Goal: Manage account settings

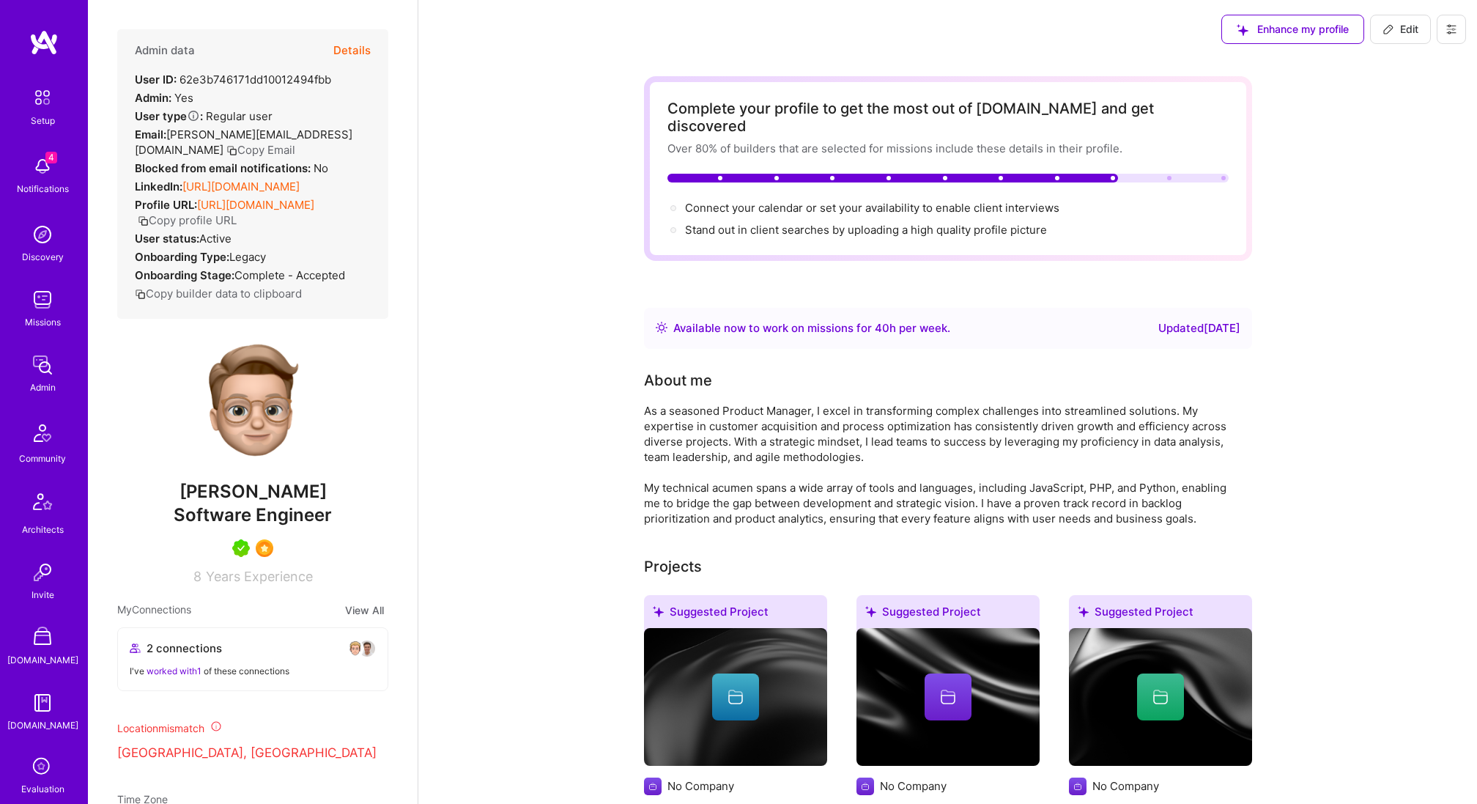
click at [46, 439] on img at bounding box center [42, 432] width 35 height 35
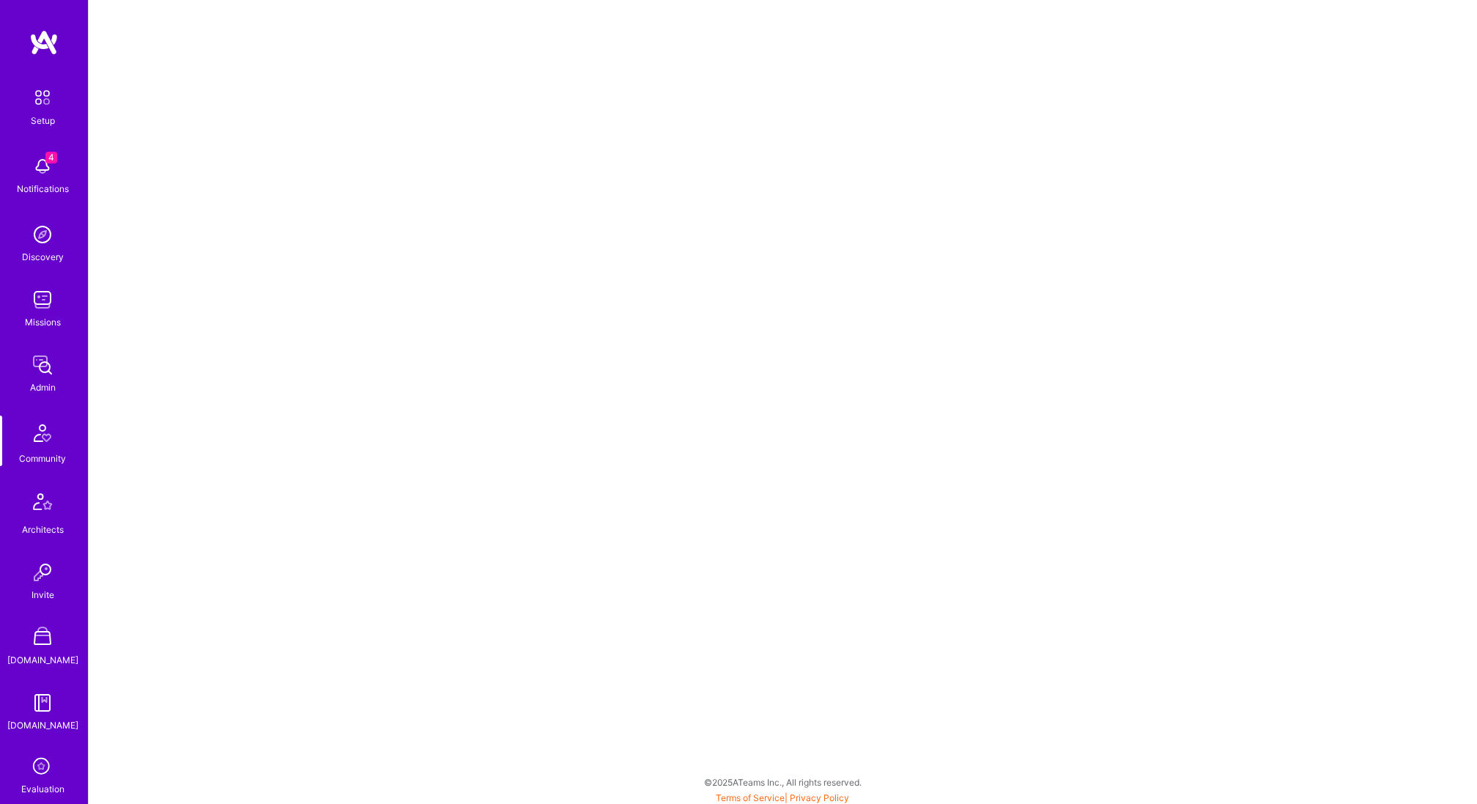
click at [40, 245] on img at bounding box center [42, 234] width 29 height 29
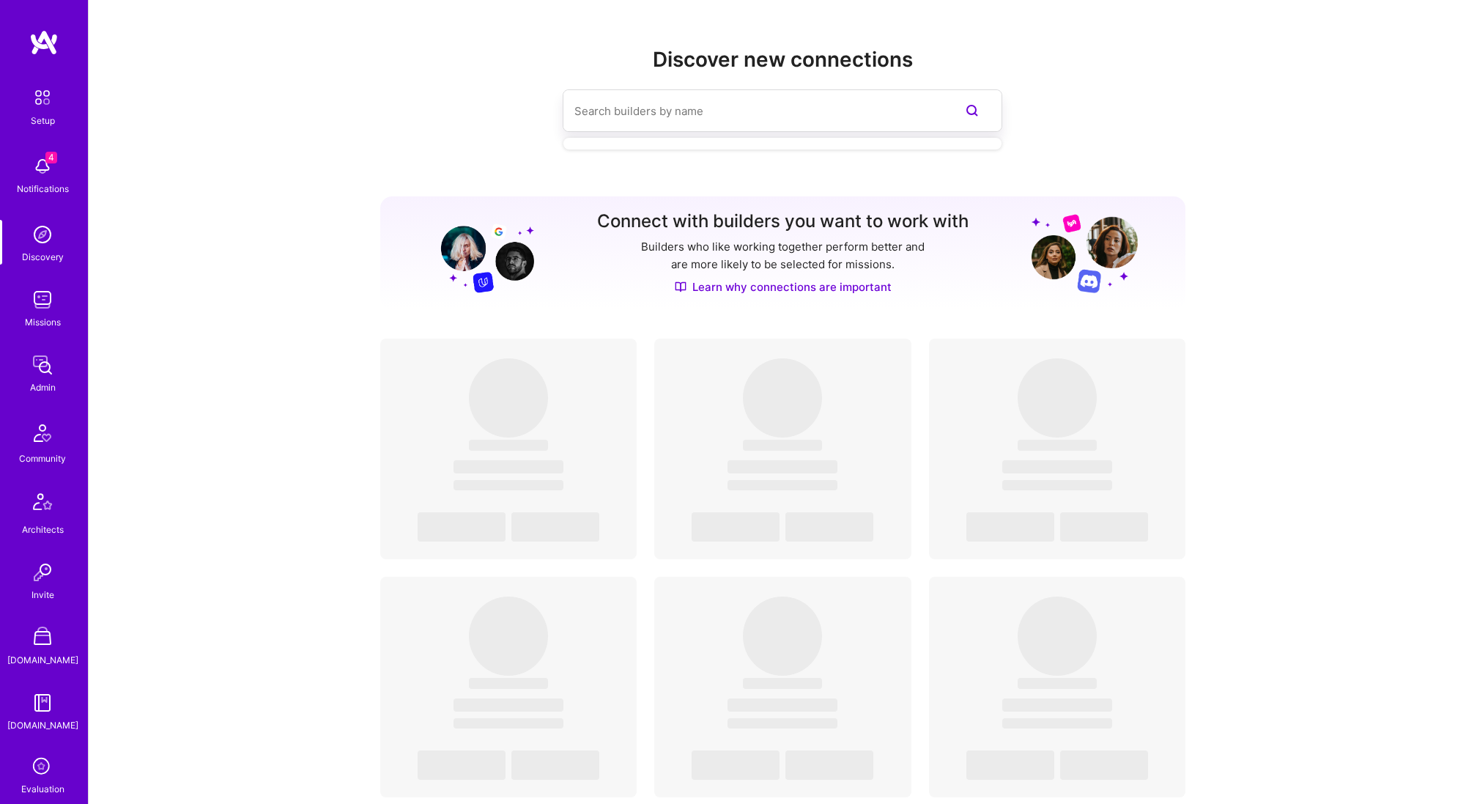
click at [607, 111] on input at bounding box center [753, 110] width 358 height 37
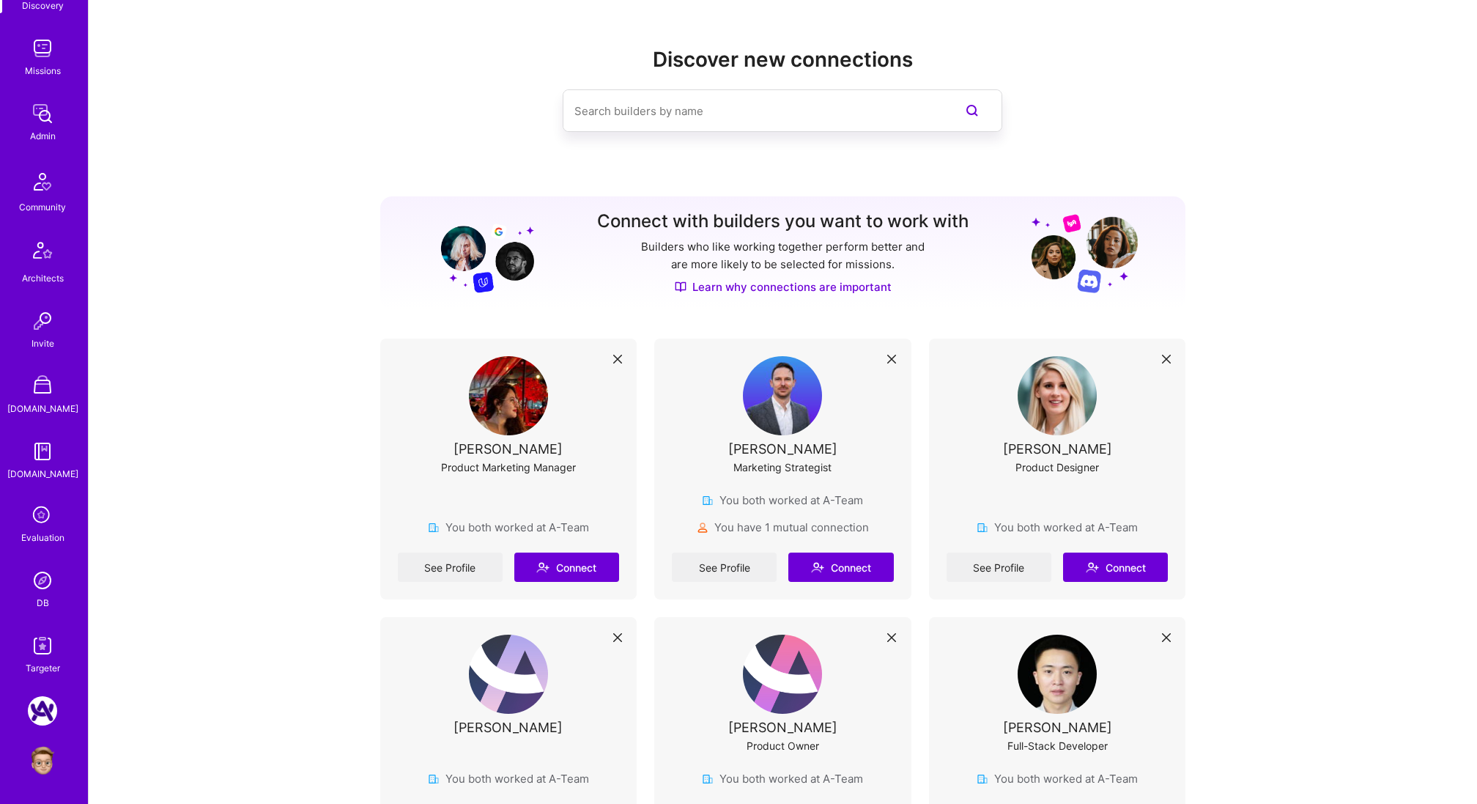
click at [46, 583] on img at bounding box center [42, 580] width 29 height 29
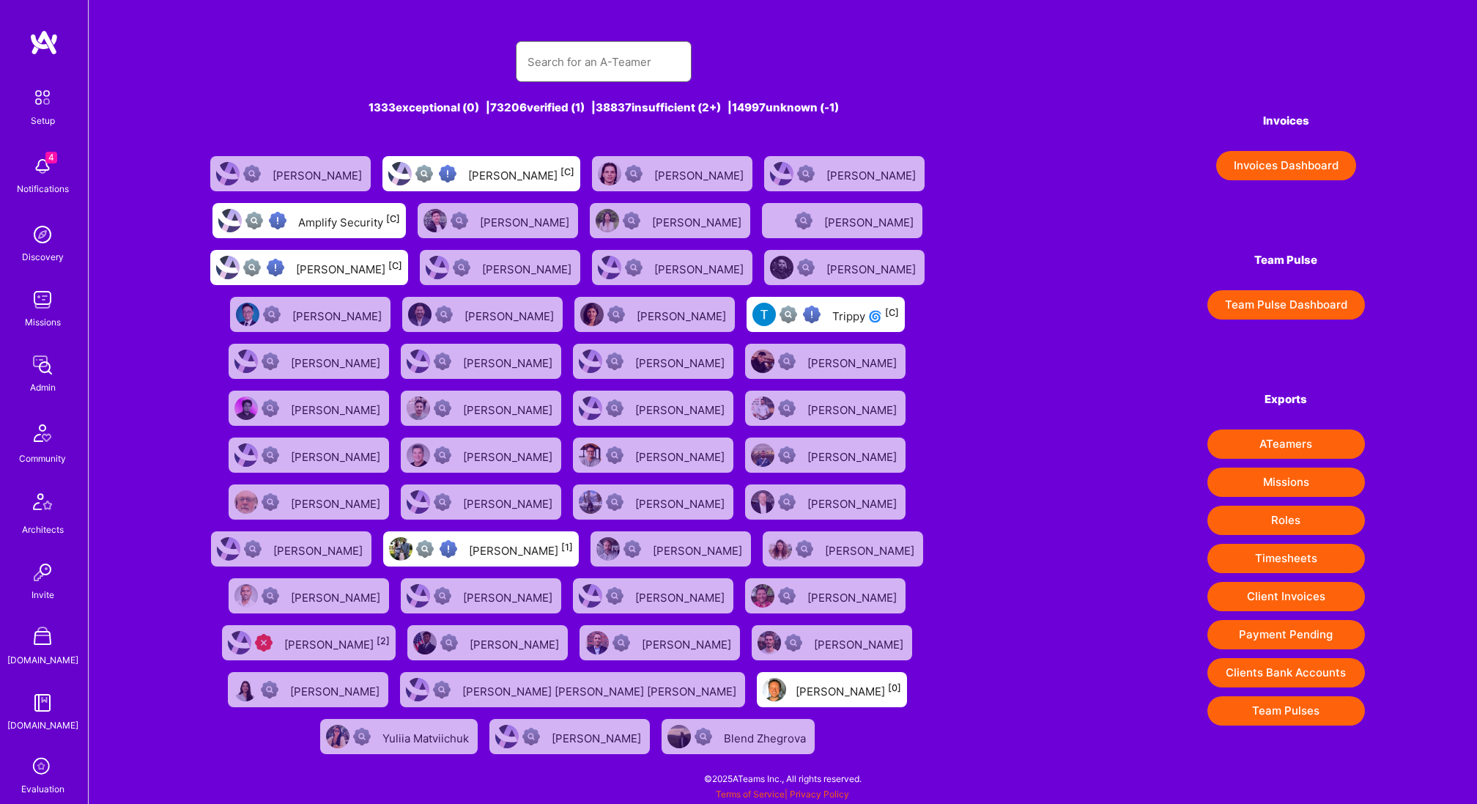
click at [622, 62] on input "text" at bounding box center [604, 61] width 152 height 37
type input "s"
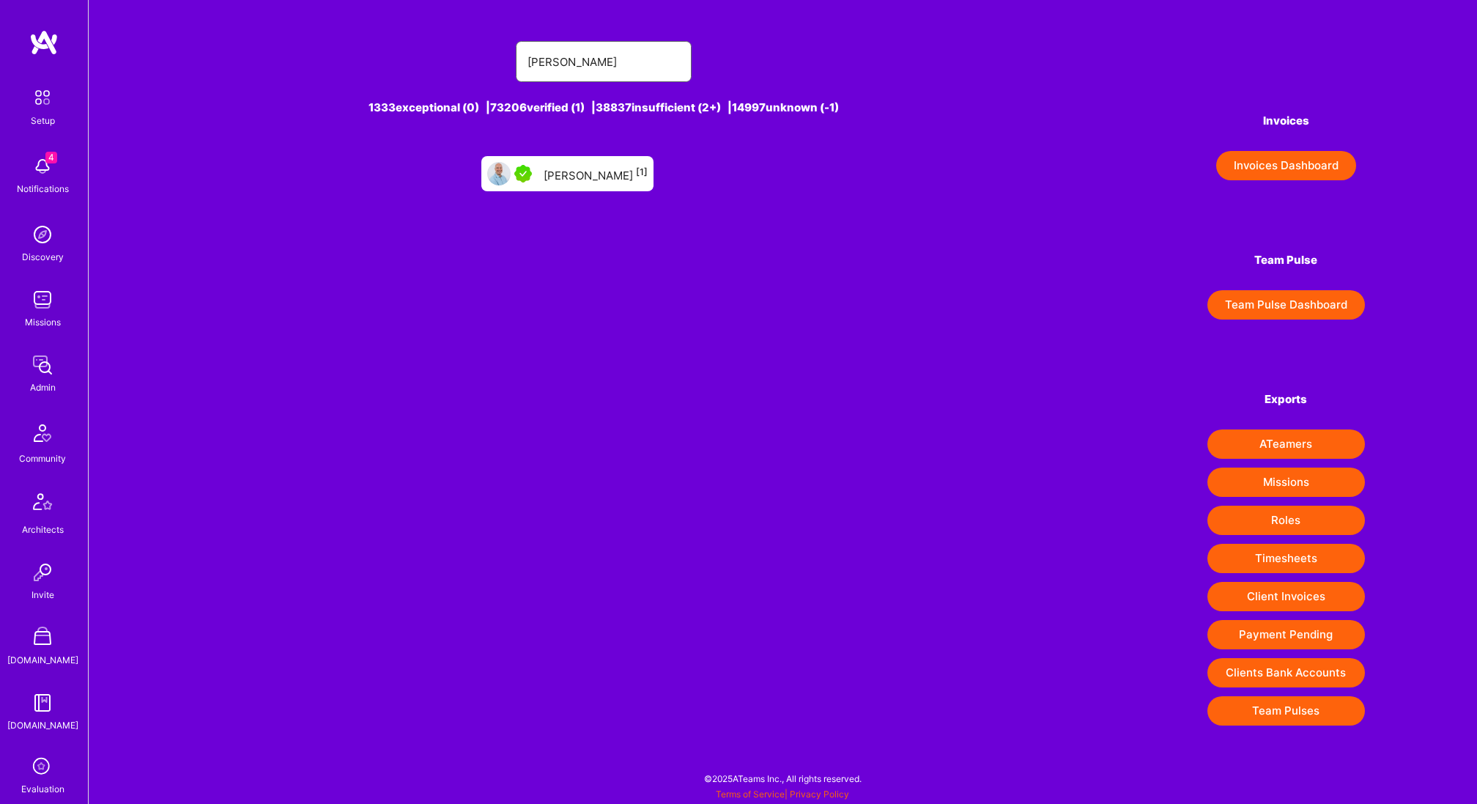
type input "sebastian hus"
click at [584, 177] on div "Sebastian Huschner [1]" at bounding box center [596, 173] width 104 height 19
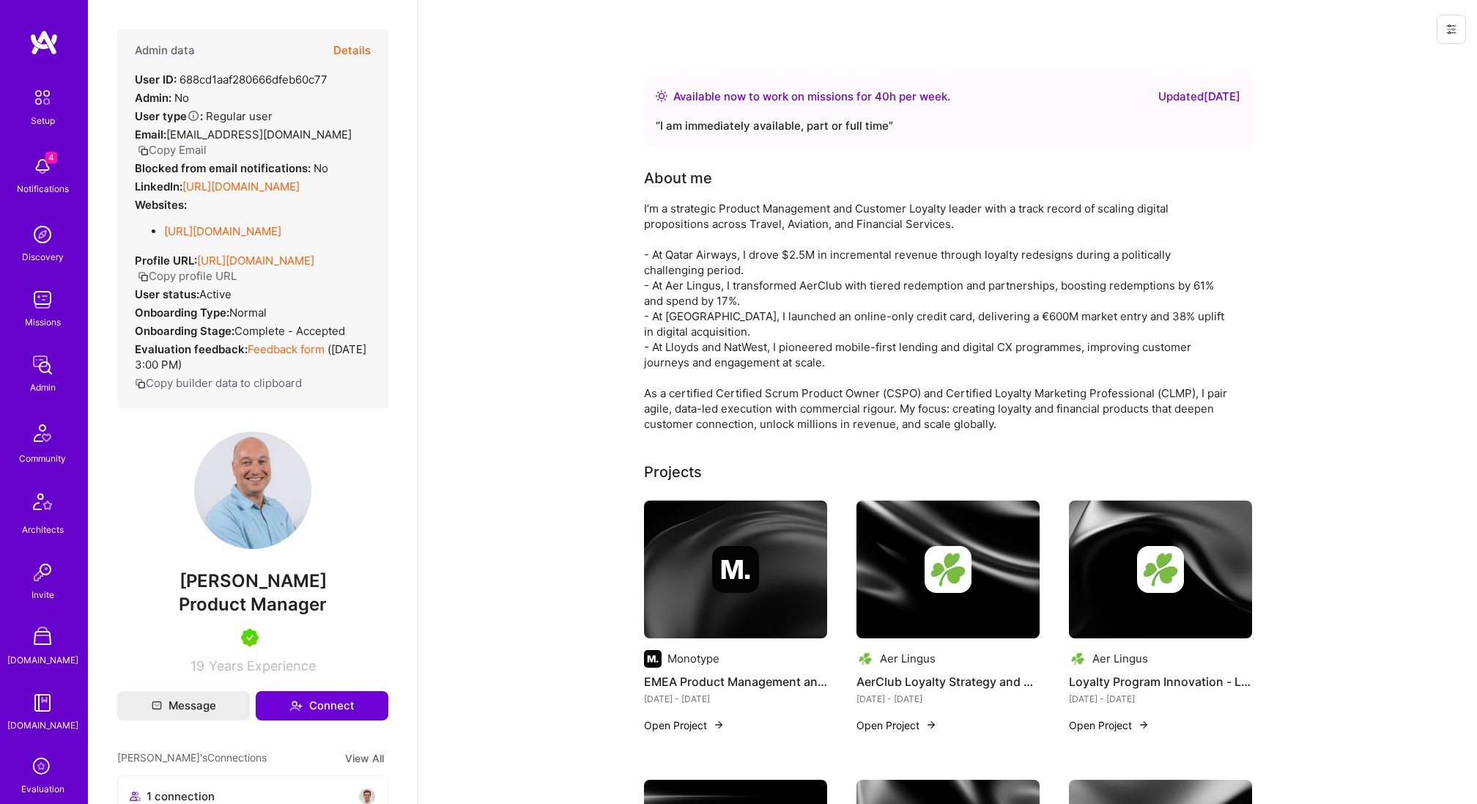
click at [362, 48] on button "Details" at bounding box center [351, 50] width 37 height 42
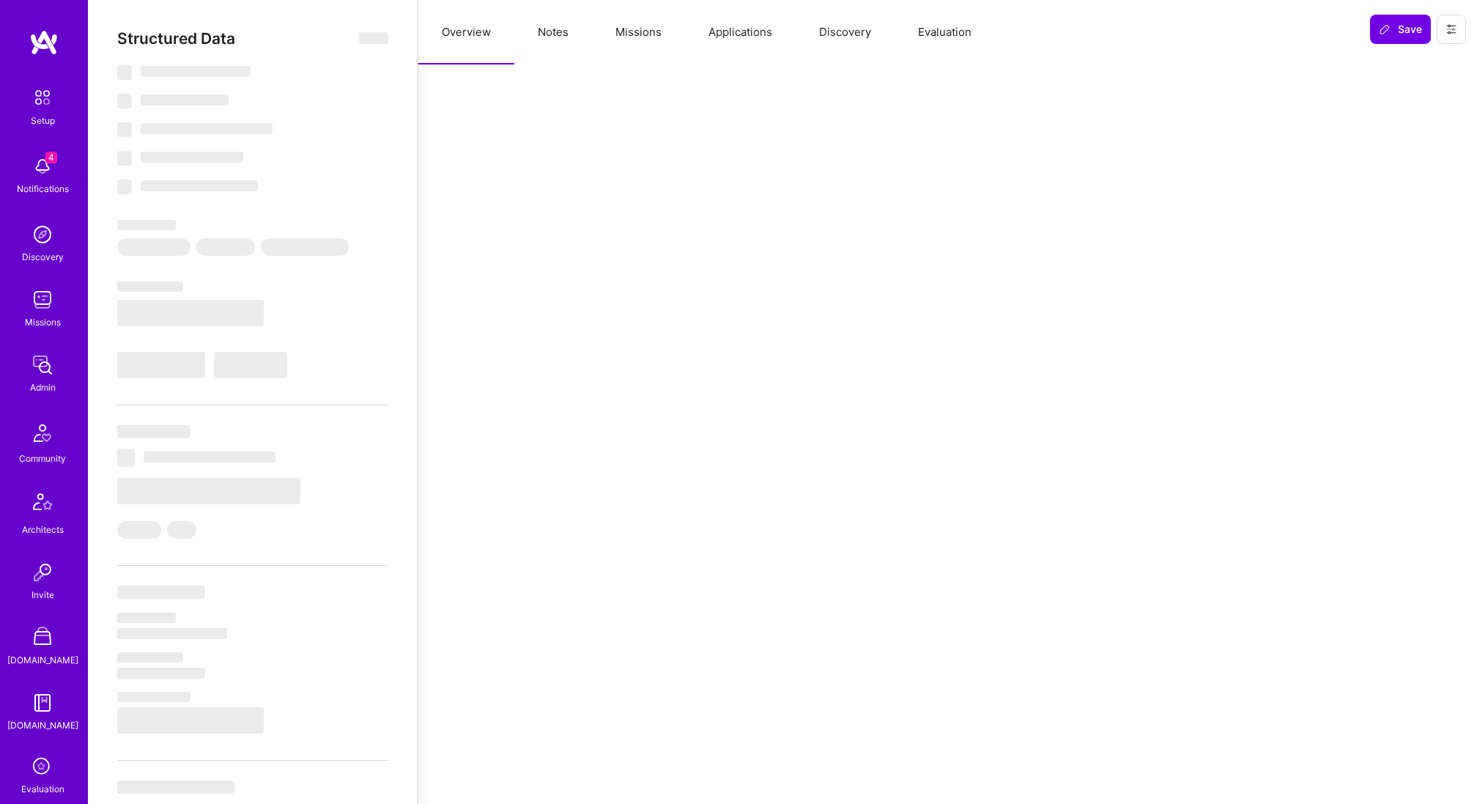
click at [637, 31] on button "Missions" at bounding box center [638, 32] width 93 height 64
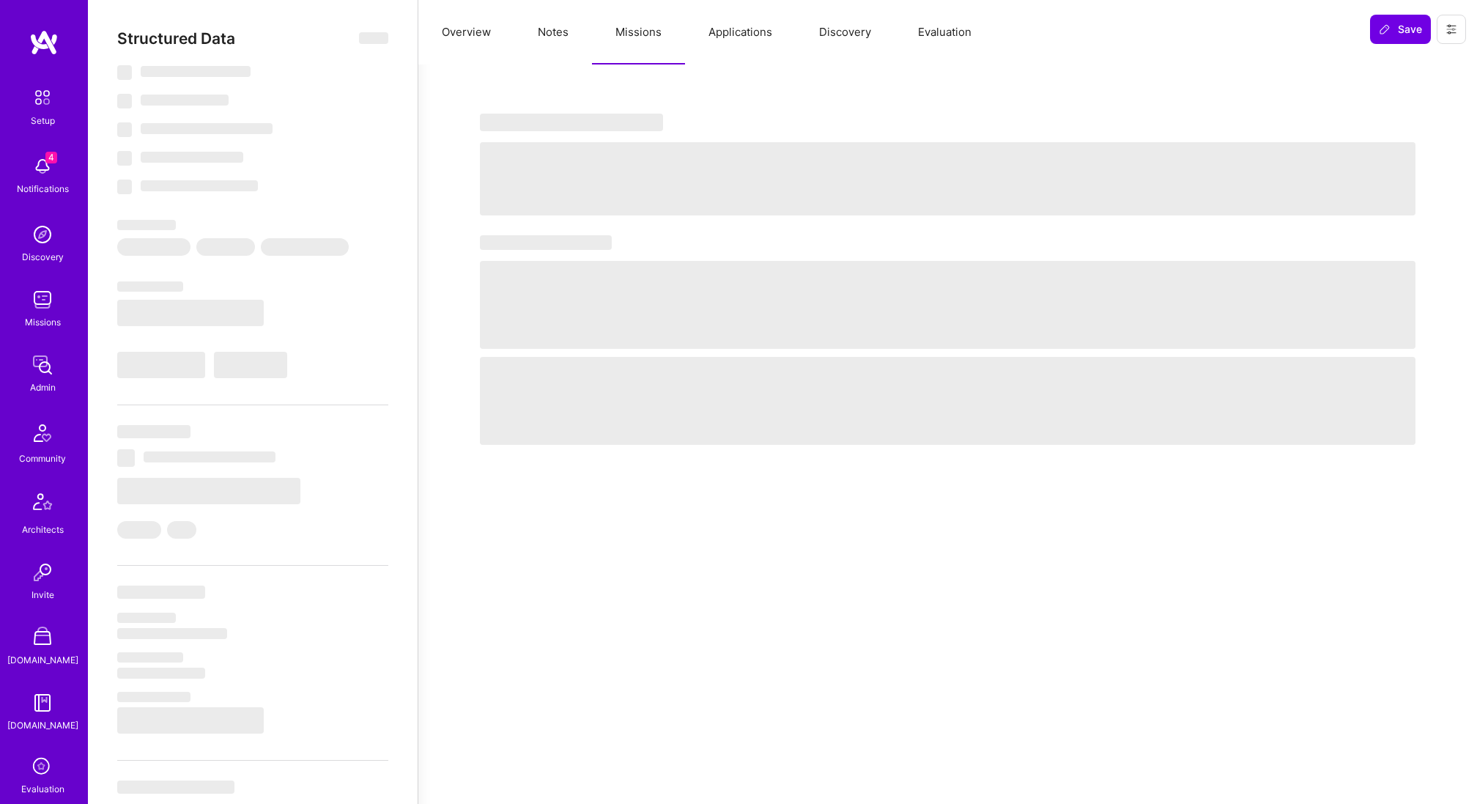
select select "Right Now"
select select "5"
select select "7"
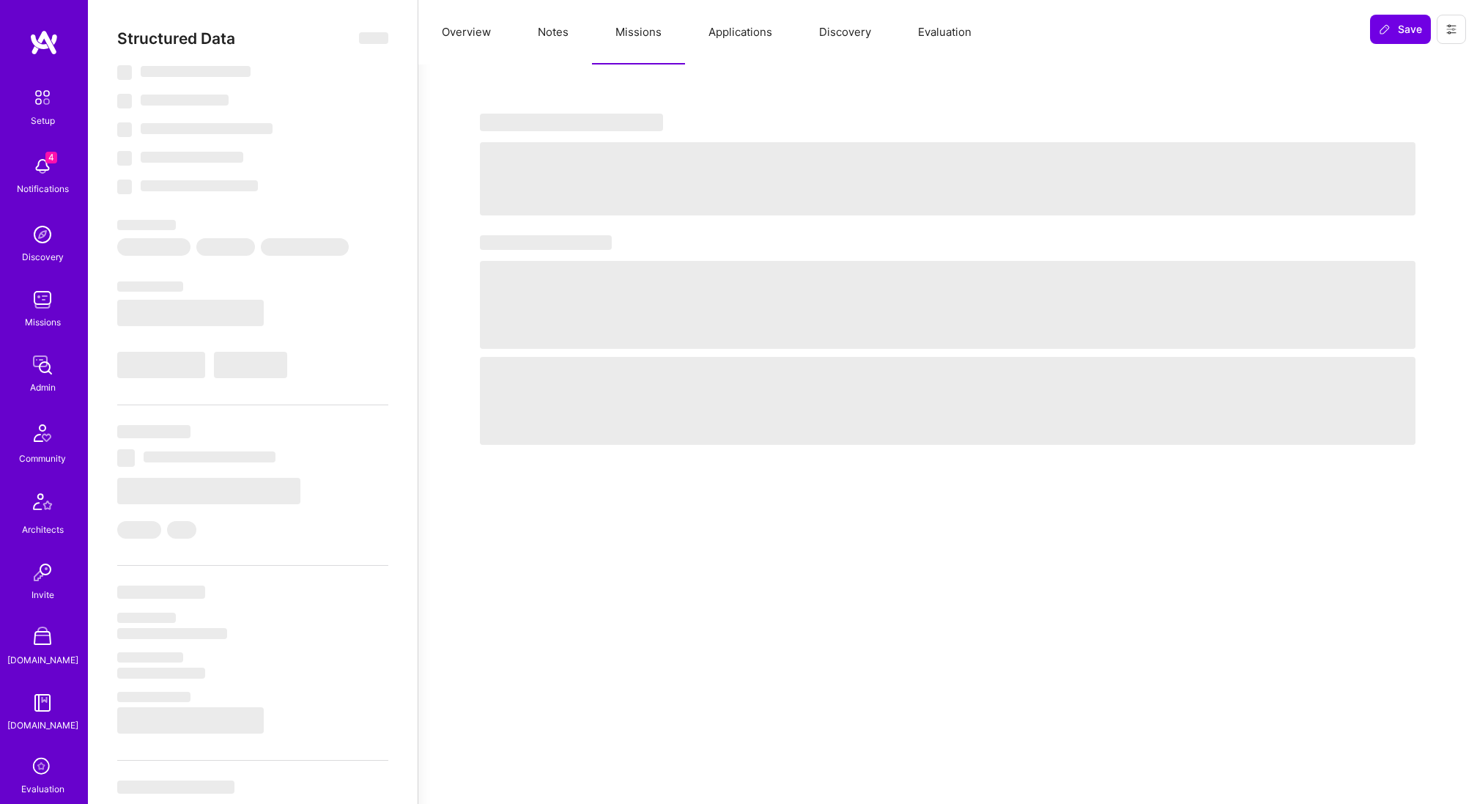
select select "GB"
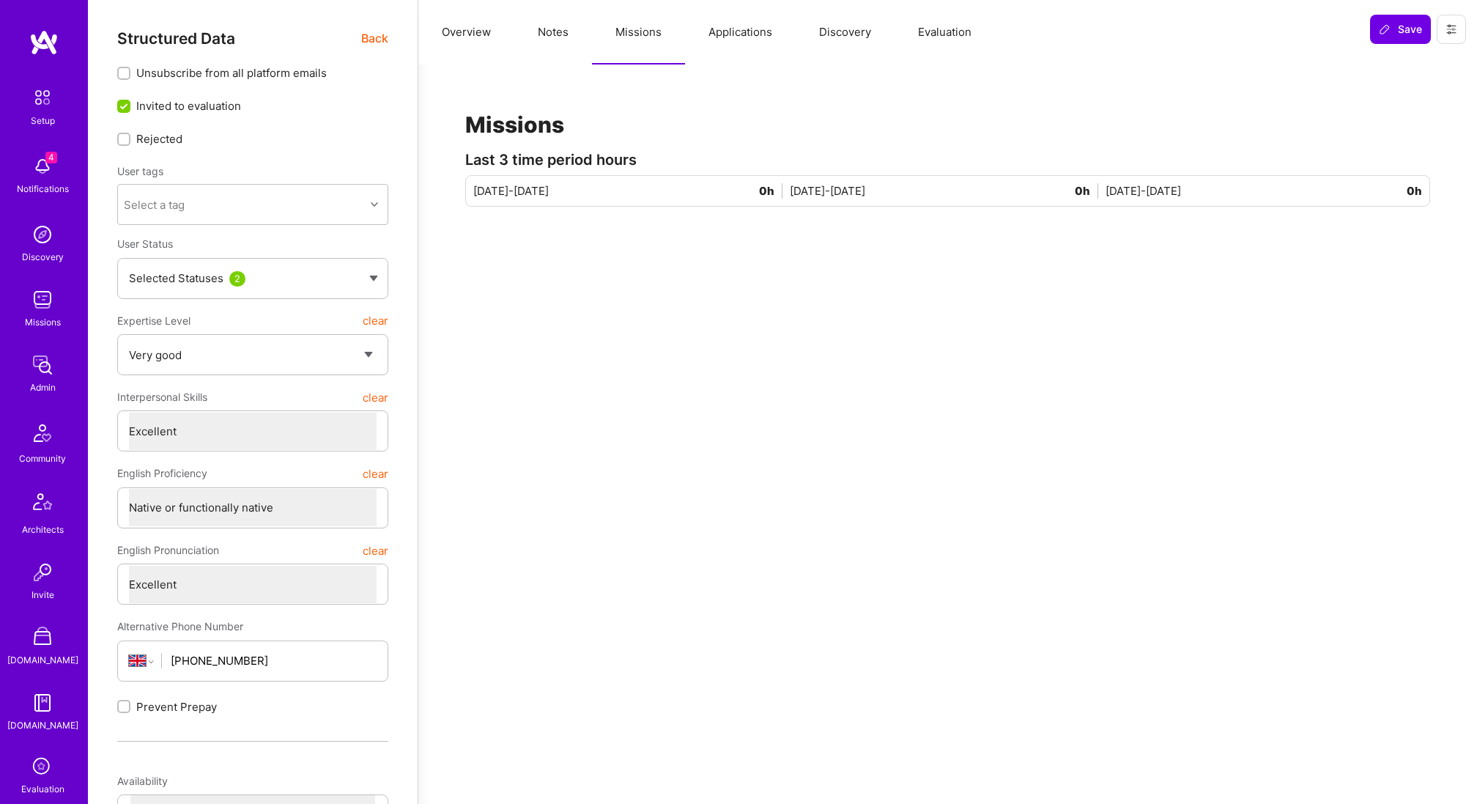
click at [728, 32] on button "Applications" at bounding box center [740, 32] width 111 height 64
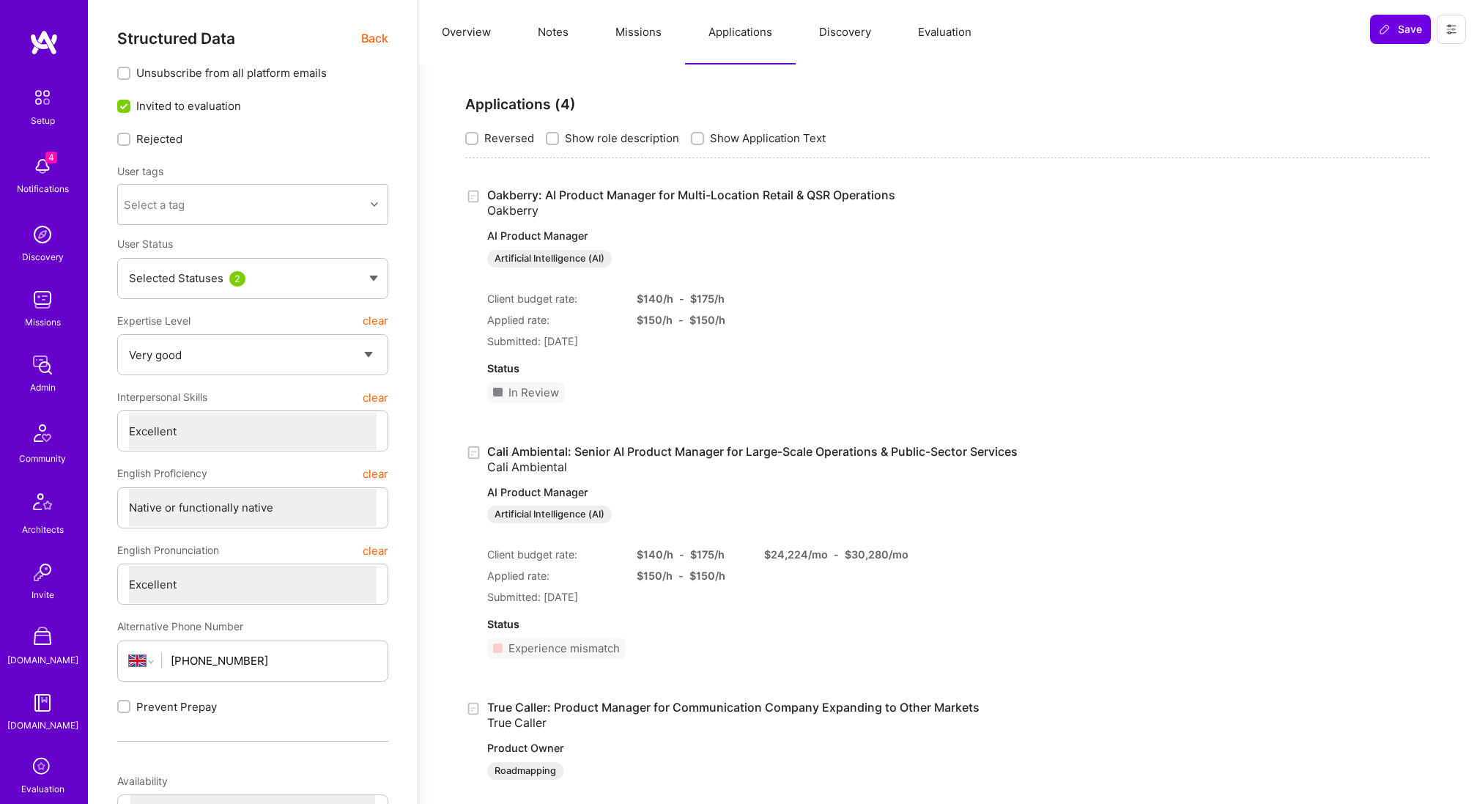
click at [455, 23] on button "Overview" at bounding box center [466, 32] width 96 height 64
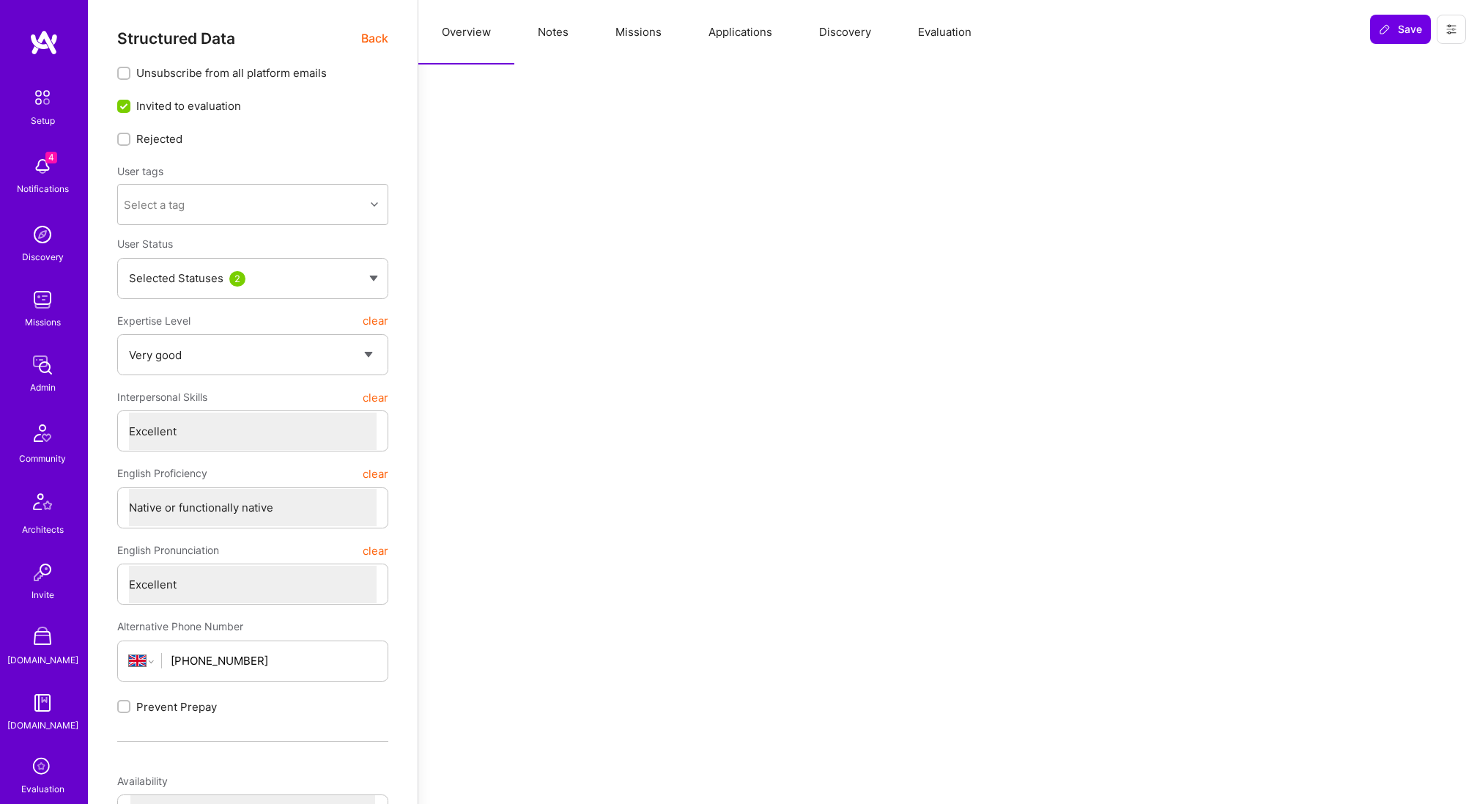
click at [730, 38] on button "Applications" at bounding box center [740, 32] width 111 height 64
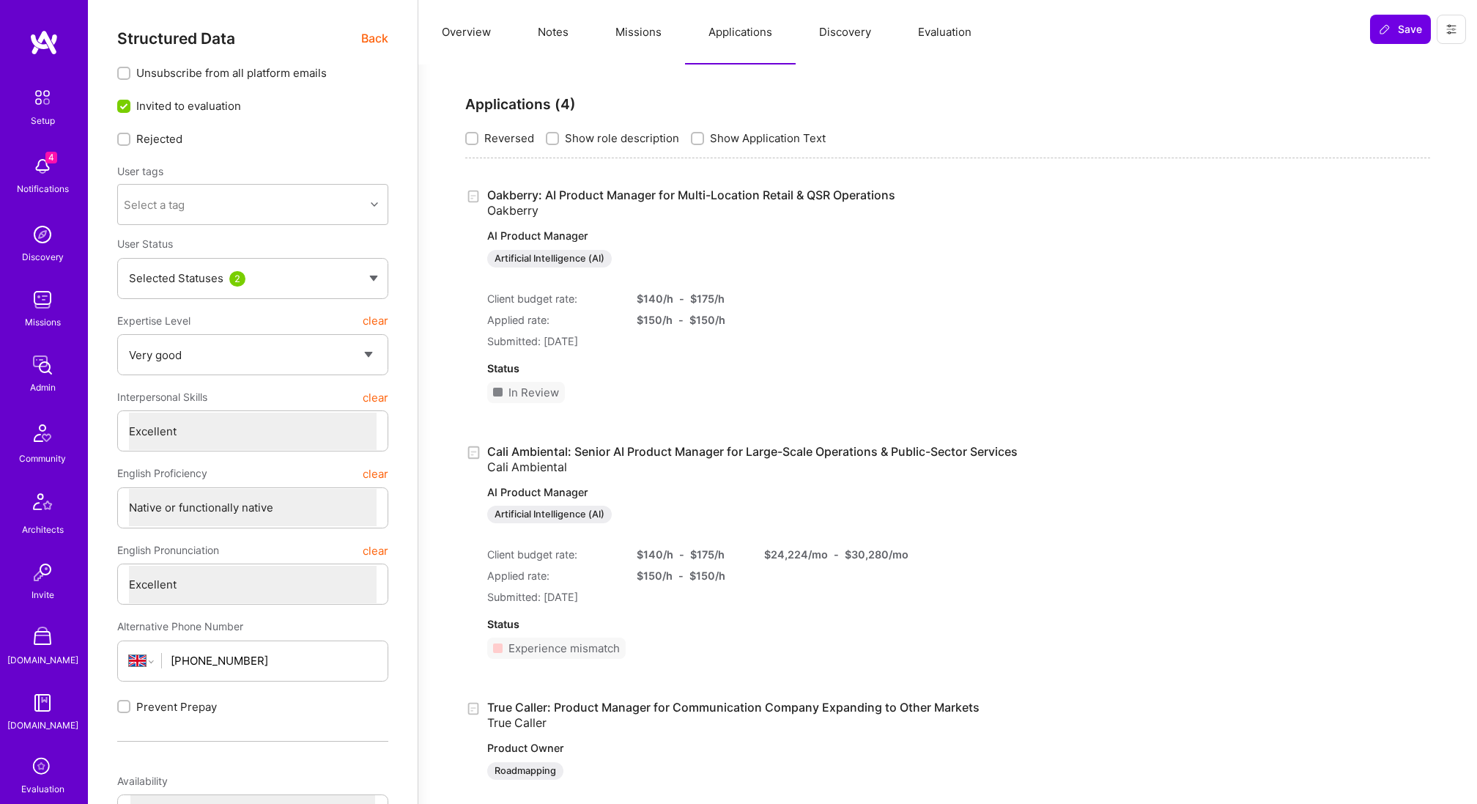
click at [477, 40] on button "Overview" at bounding box center [466, 32] width 96 height 64
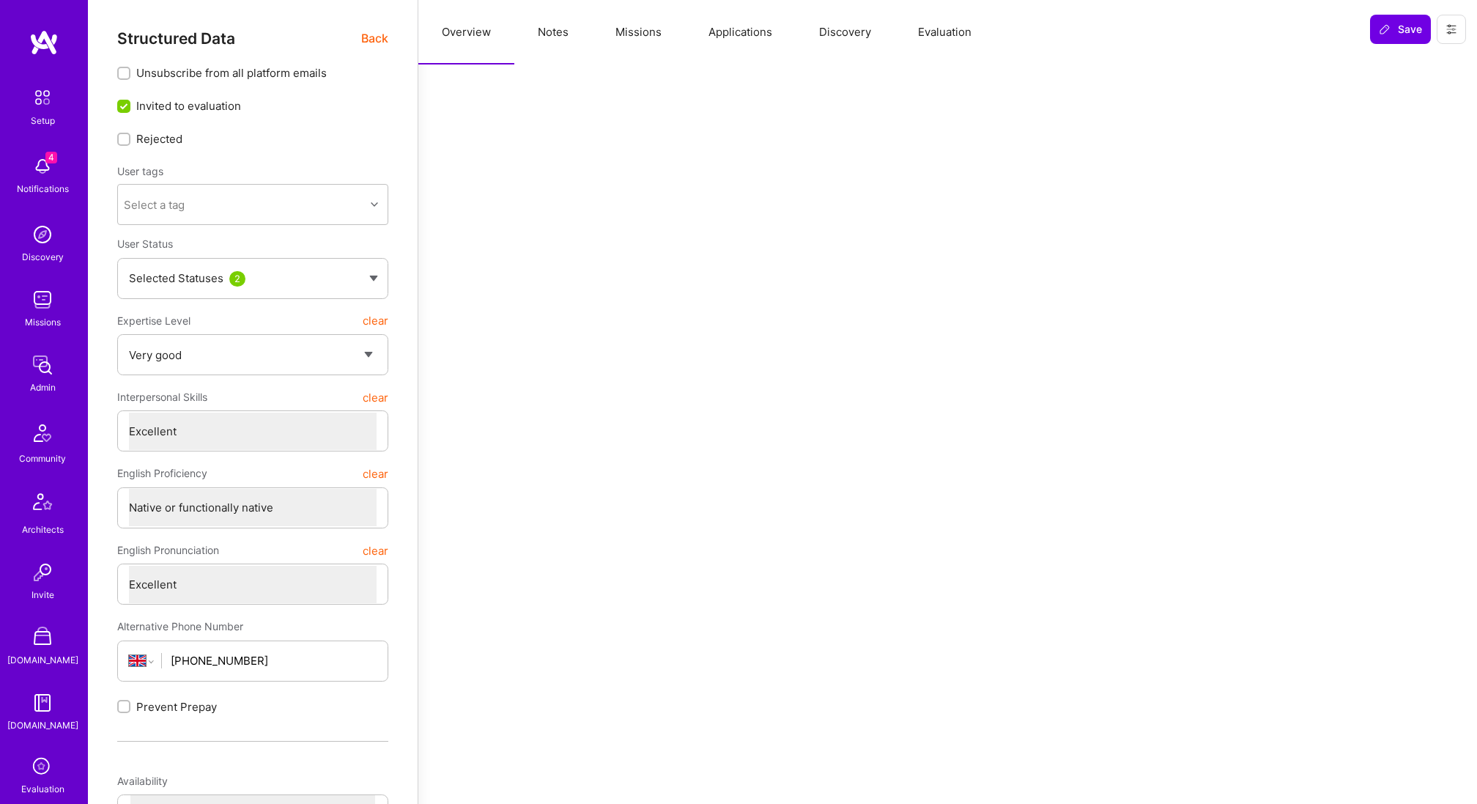
click at [356, 32] on div "Structured Data Back" at bounding box center [252, 38] width 271 height 18
click at [363, 37] on span "Back" at bounding box center [374, 38] width 27 height 18
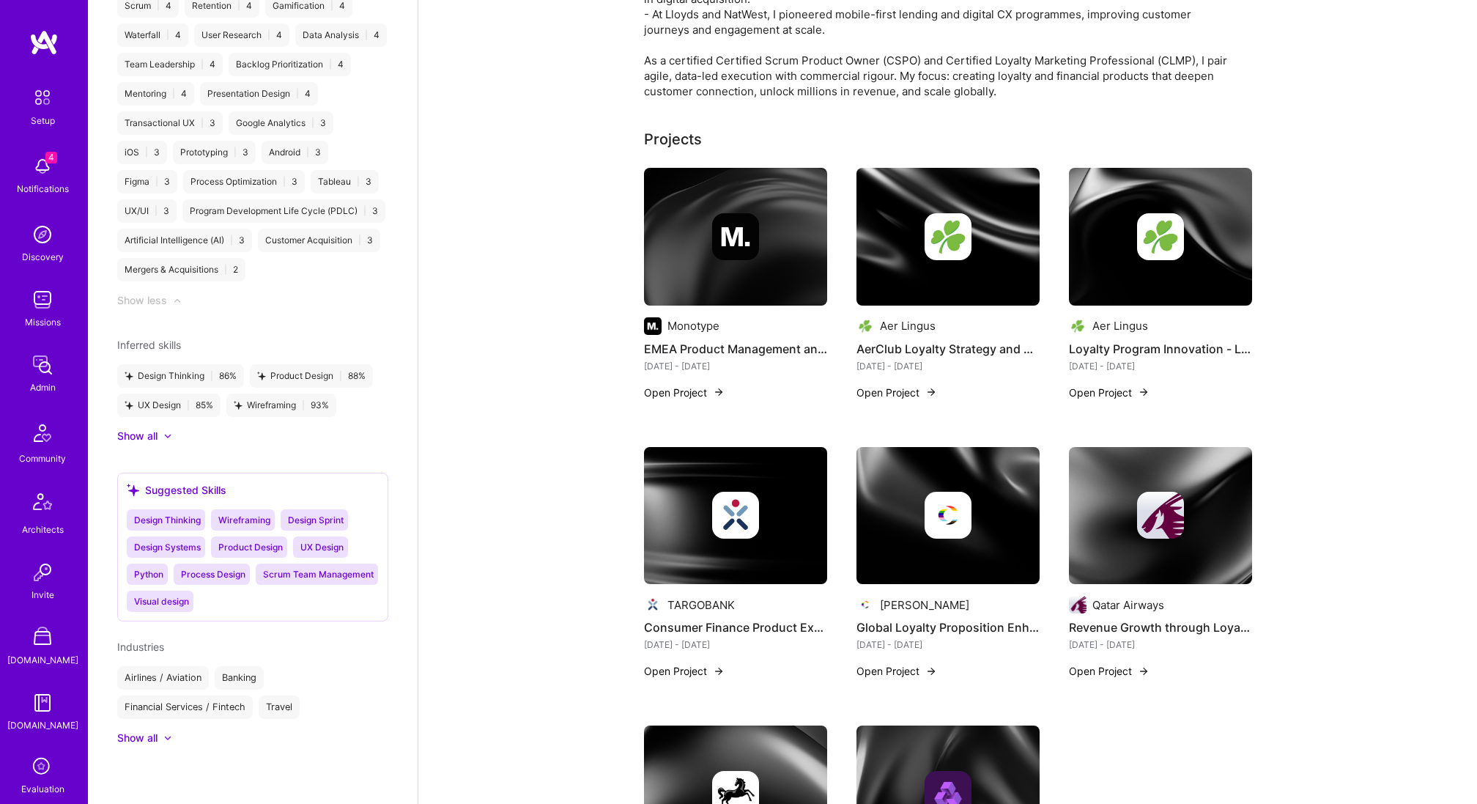
scroll to position [1067, 0]
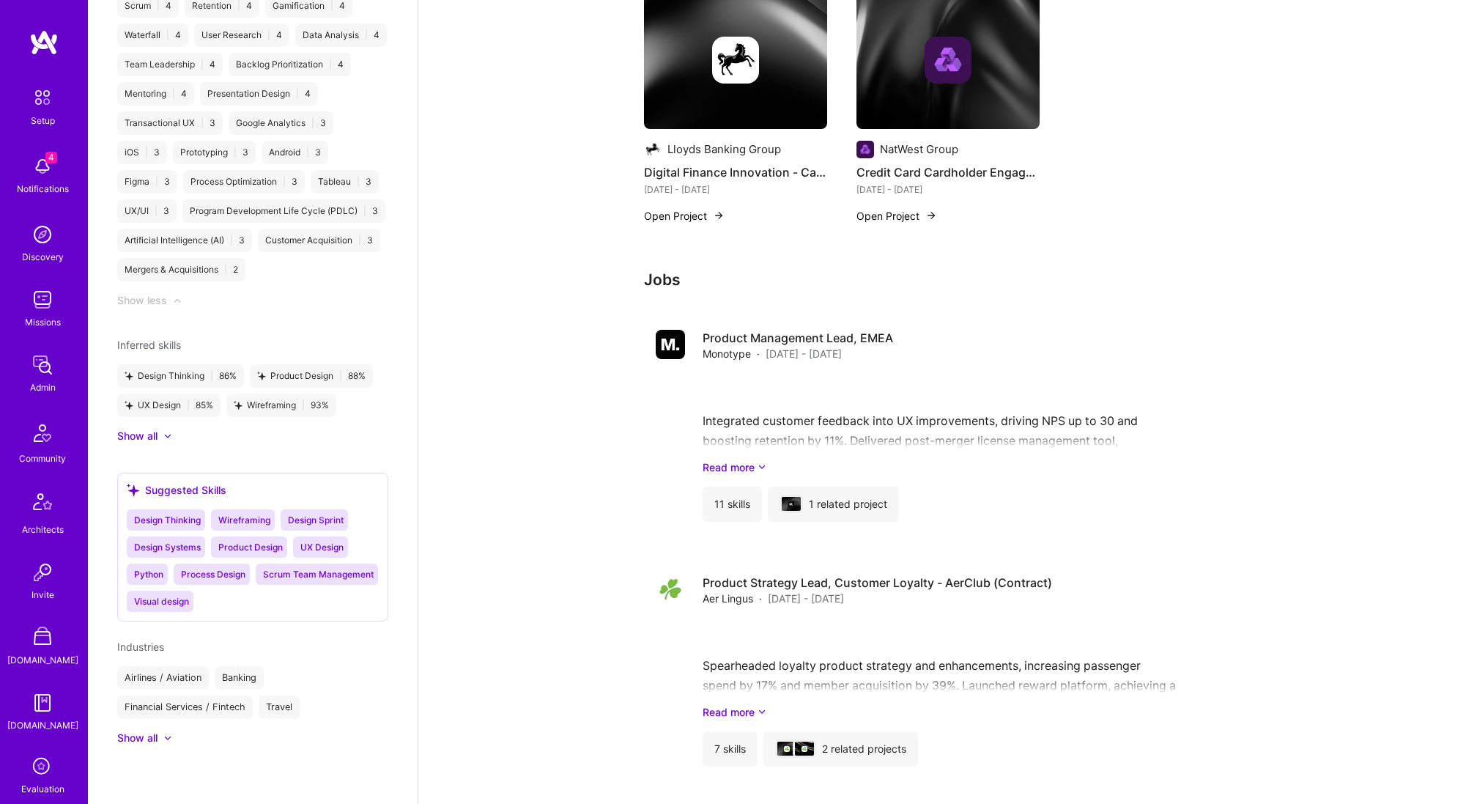
click at [810, 48] on div at bounding box center [735, 60] width 183 height 47
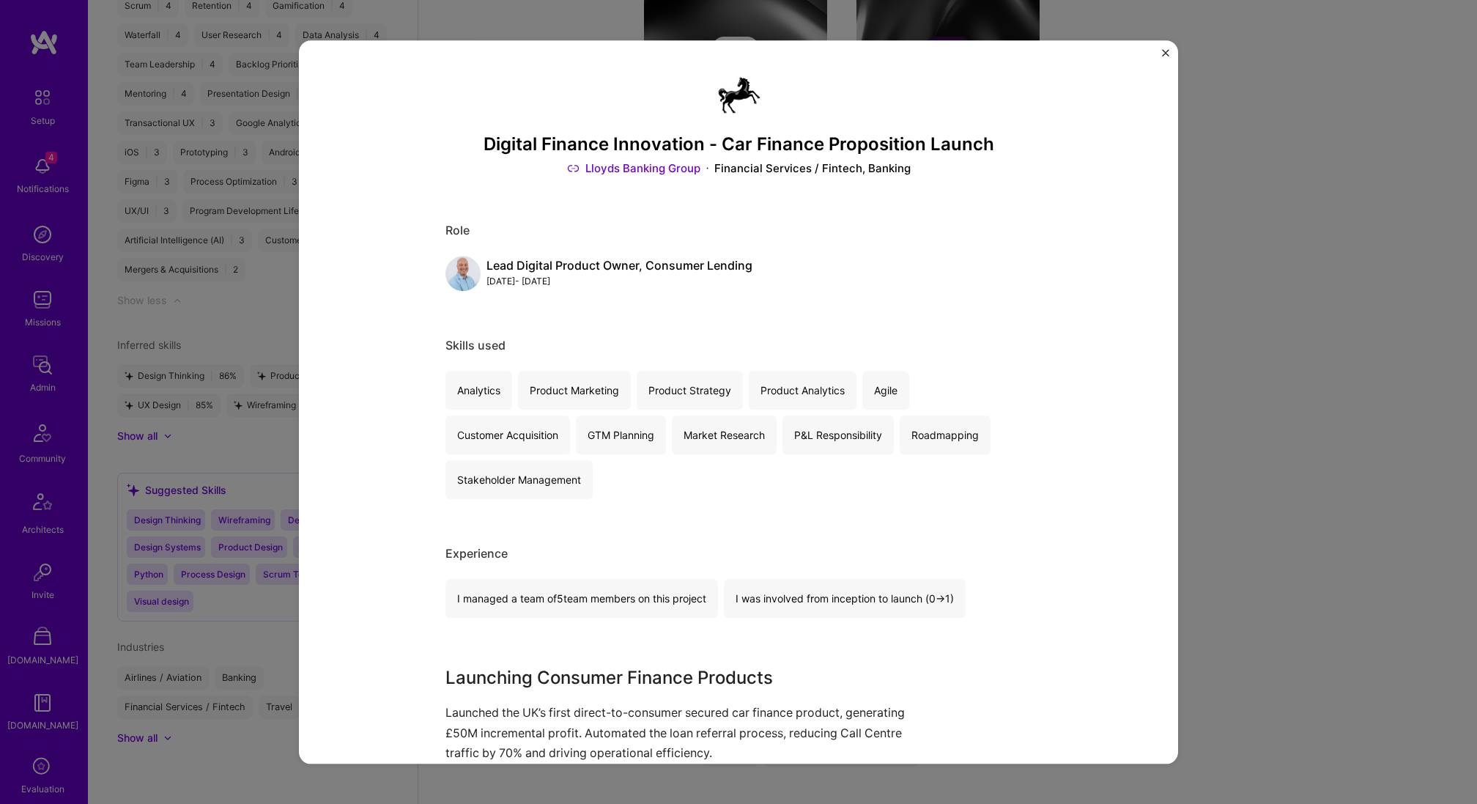
scroll to position [465, 0]
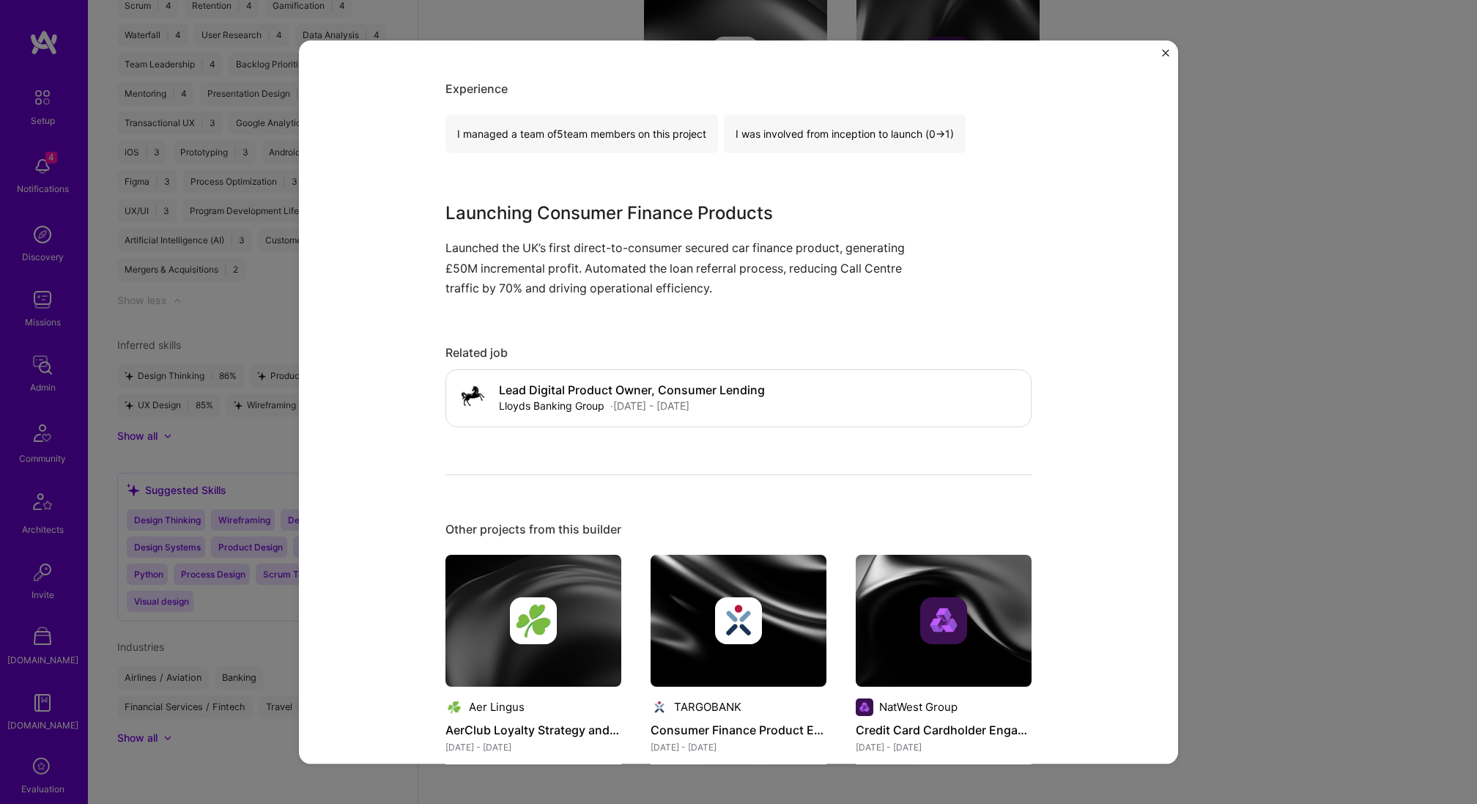
click at [1273, 256] on div "Digital Finance Innovation - Car Finance Proposition Launch Lloyds Banking Grou…" at bounding box center [738, 402] width 1477 height 804
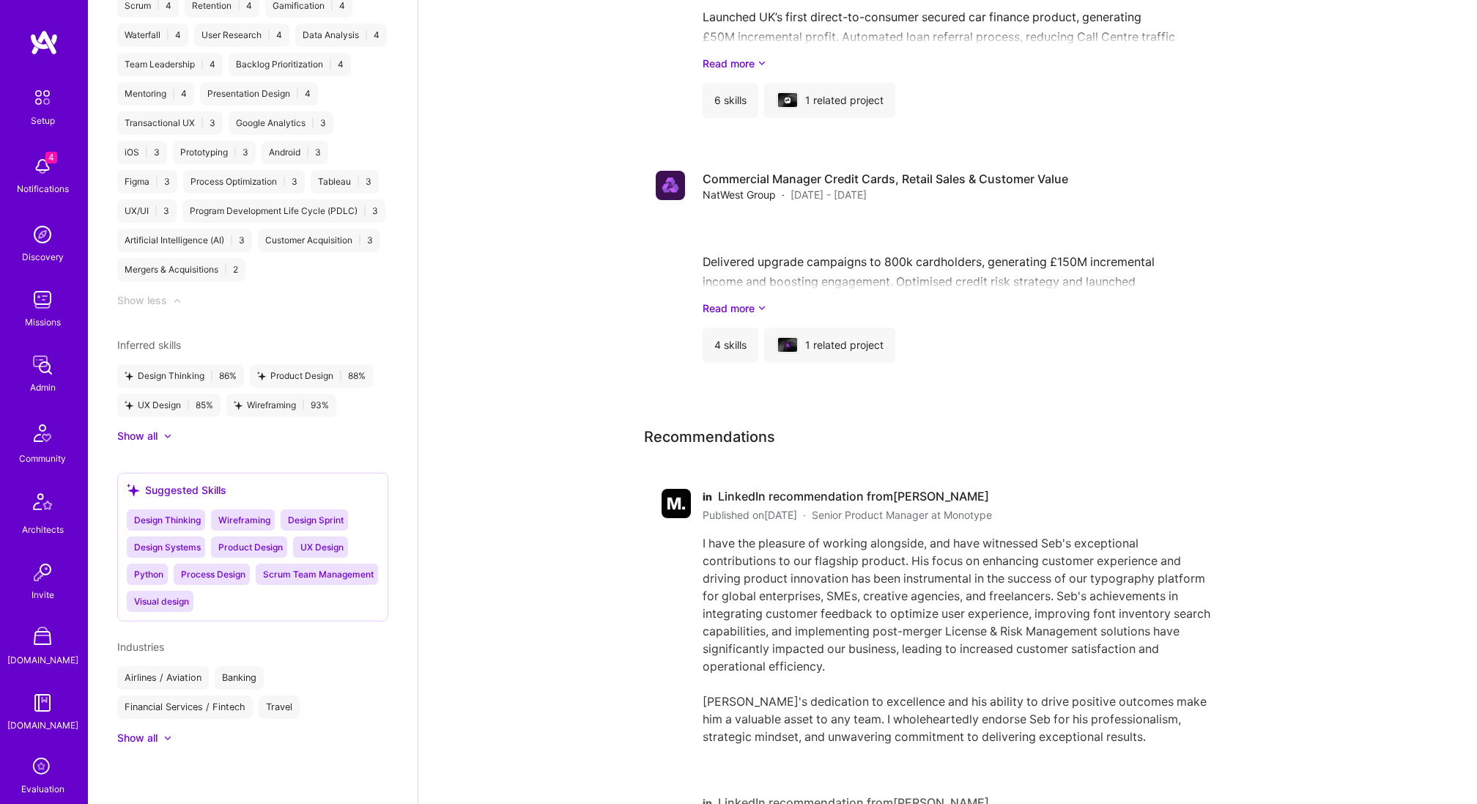
scroll to position [2904, 0]
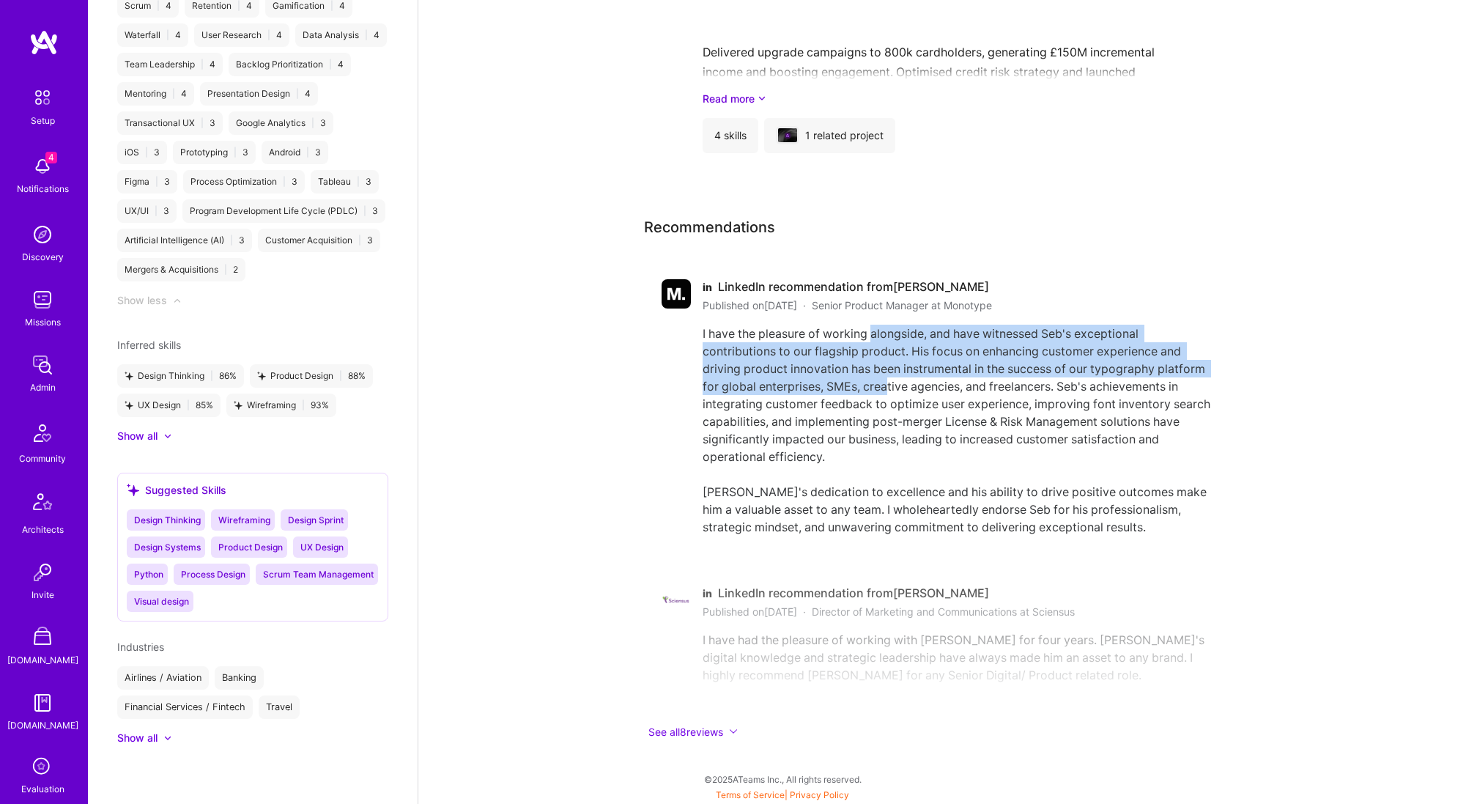
drag, startPoint x: 871, startPoint y: 325, endPoint x: 890, endPoint y: 378, distance: 56.1
click at [890, 378] on div "I have the pleasure of working alongside, and have witnessed Seb's exceptional …" at bounding box center [958, 430] width 510 height 211
click at [693, 729] on button "See all 8 reviews" at bounding box center [937, 731] width 586 height 17
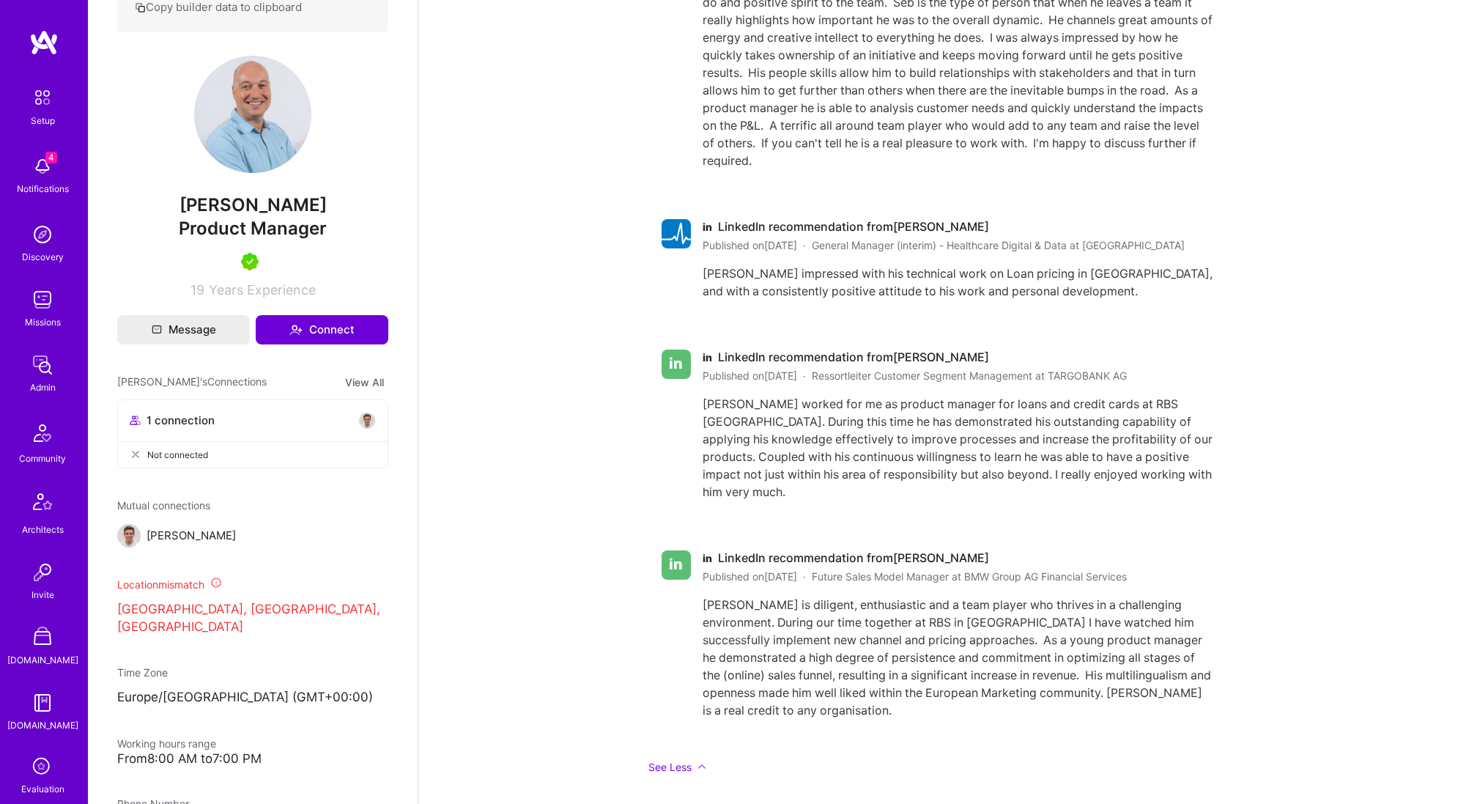
scroll to position [501, 0]
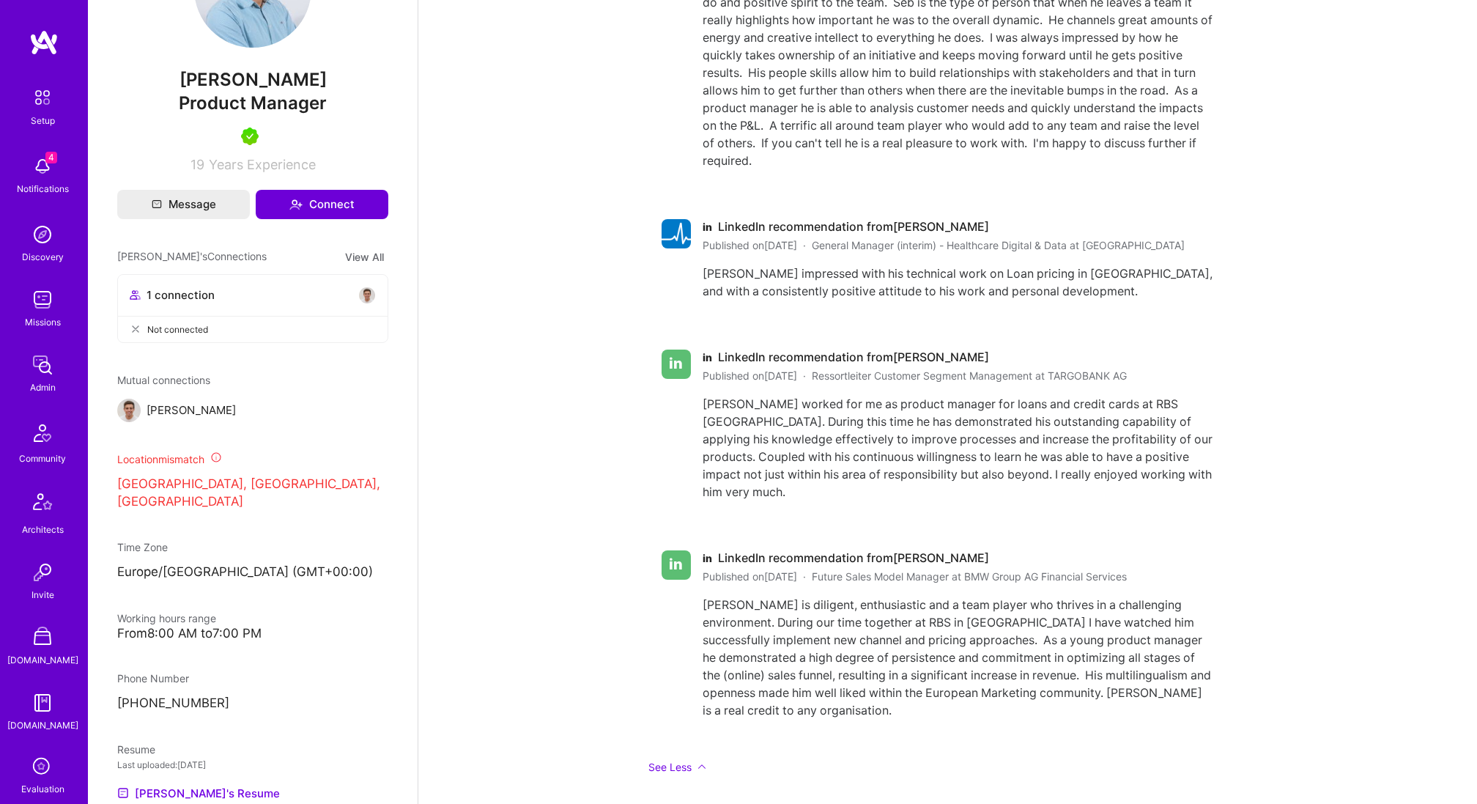
click at [38, 163] on img at bounding box center [42, 166] width 29 height 29
click at [57, 184] on div "Setup 4 Notifications Discovery Missions Admin Community Architects Invite A.St…" at bounding box center [44, 504] width 88 height 845
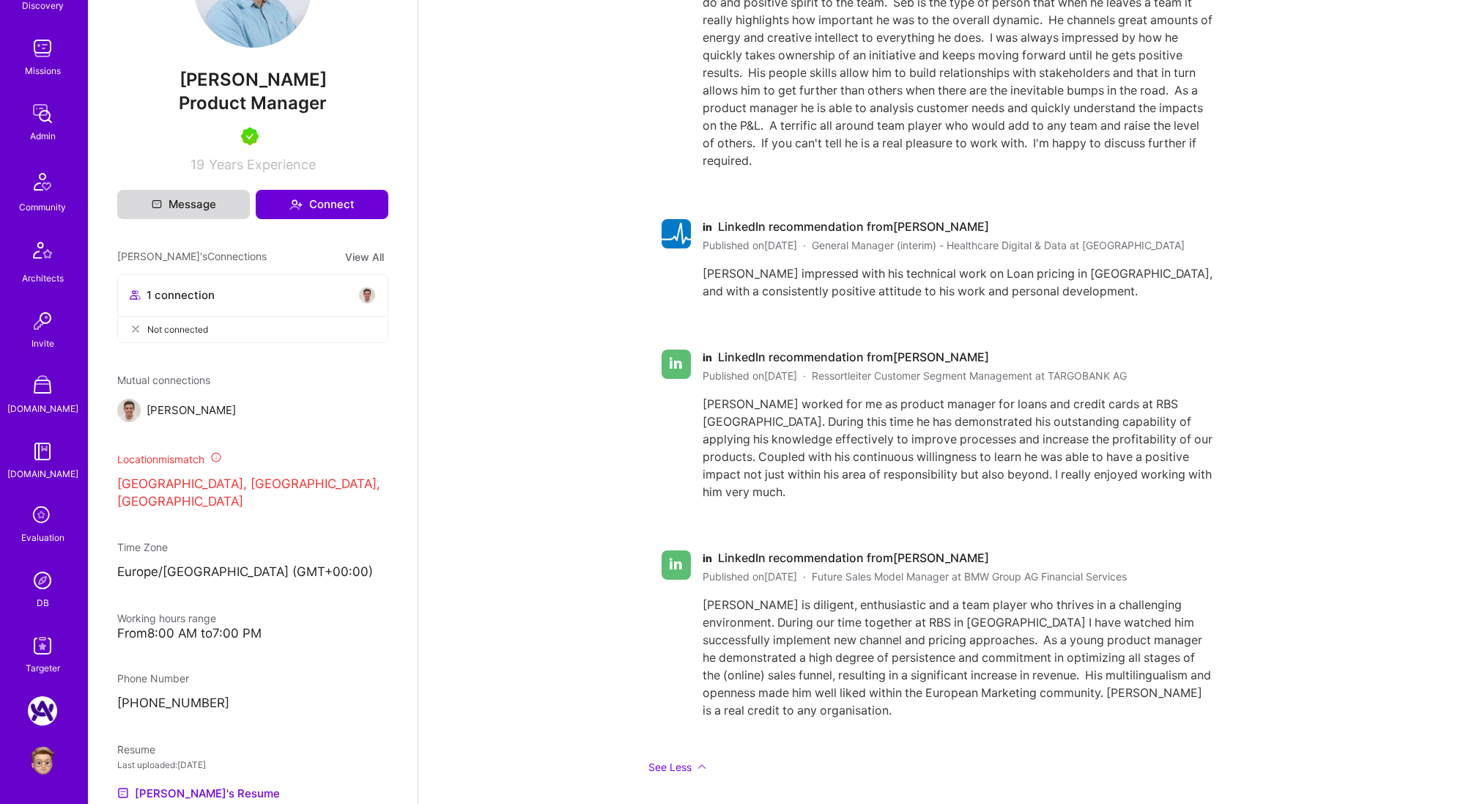
scroll to position [0, 0]
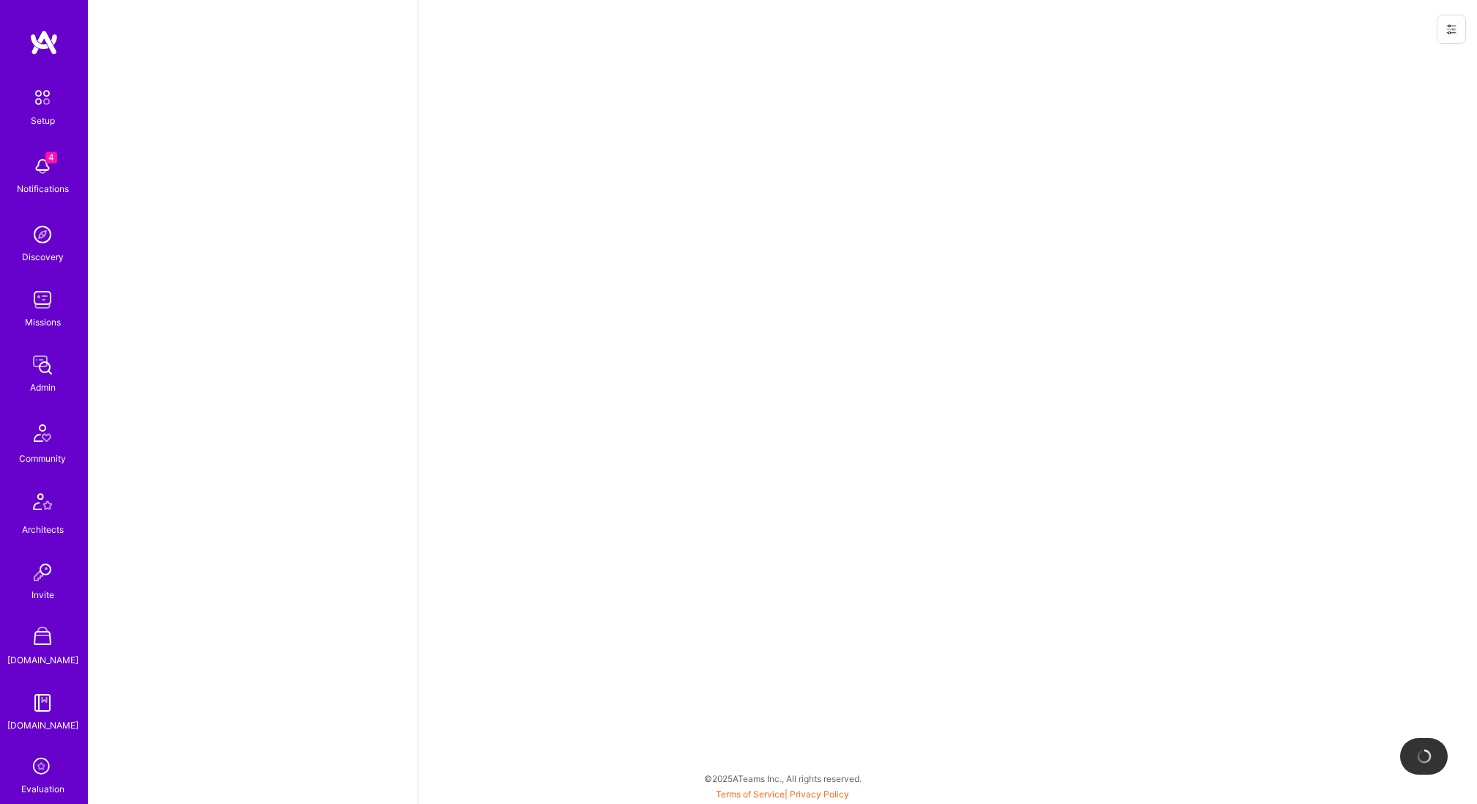
click at [1460, 29] on button at bounding box center [1451, 29] width 29 height 29
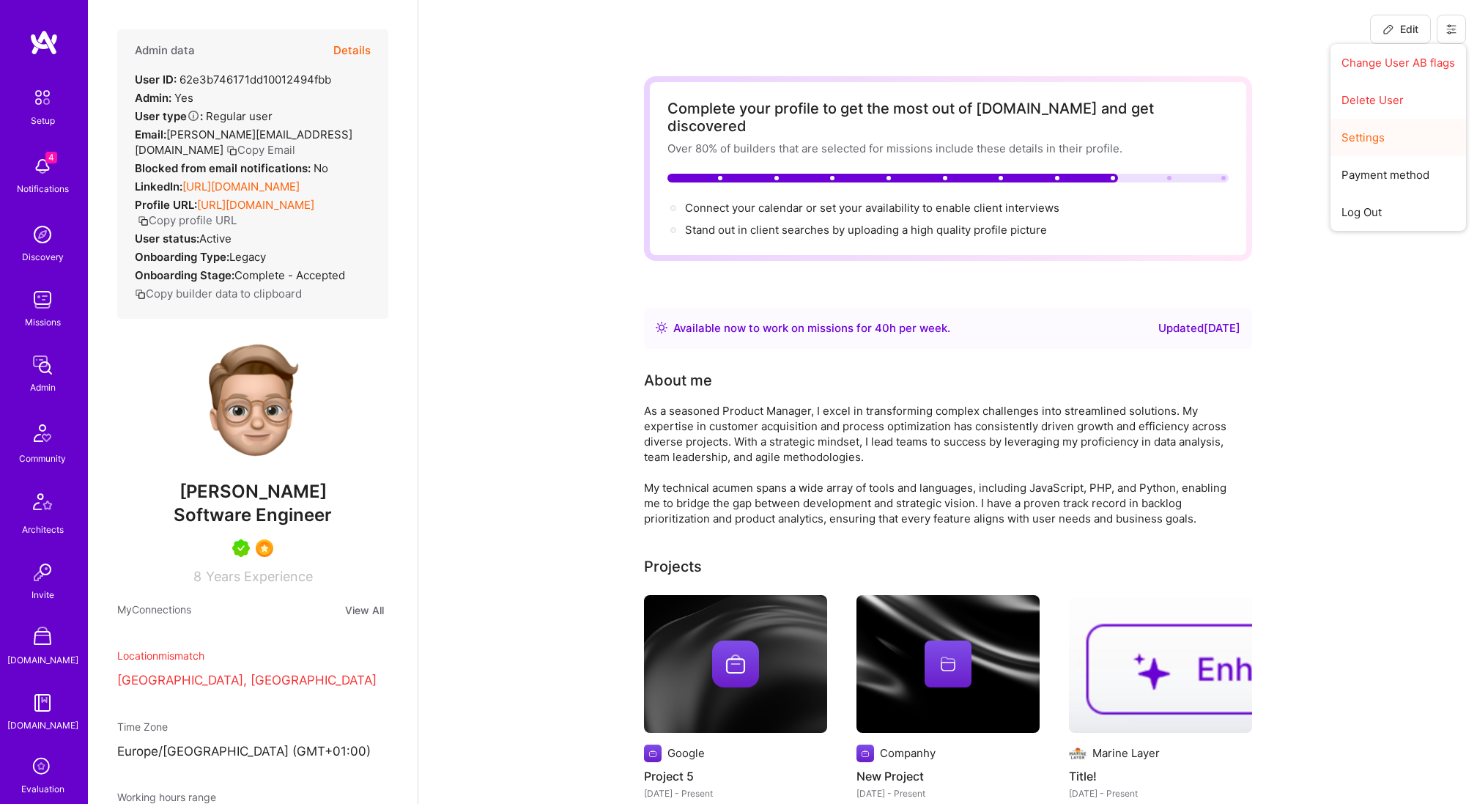
click at [1386, 141] on button "Settings" at bounding box center [1399, 137] width 136 height 37
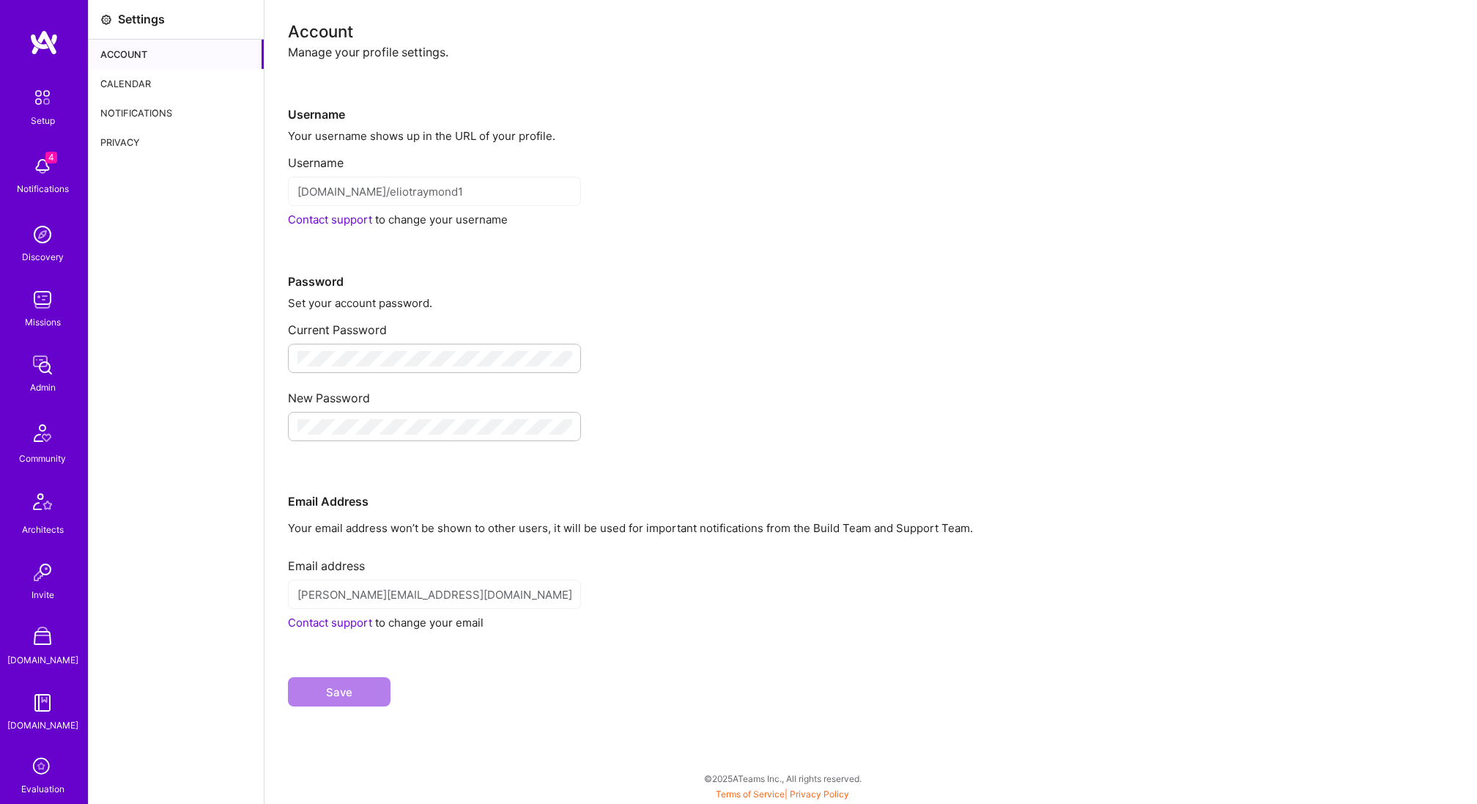
click at [158, 78] on div "Calendar" at bounding box center [176, 83] width 175 height 29
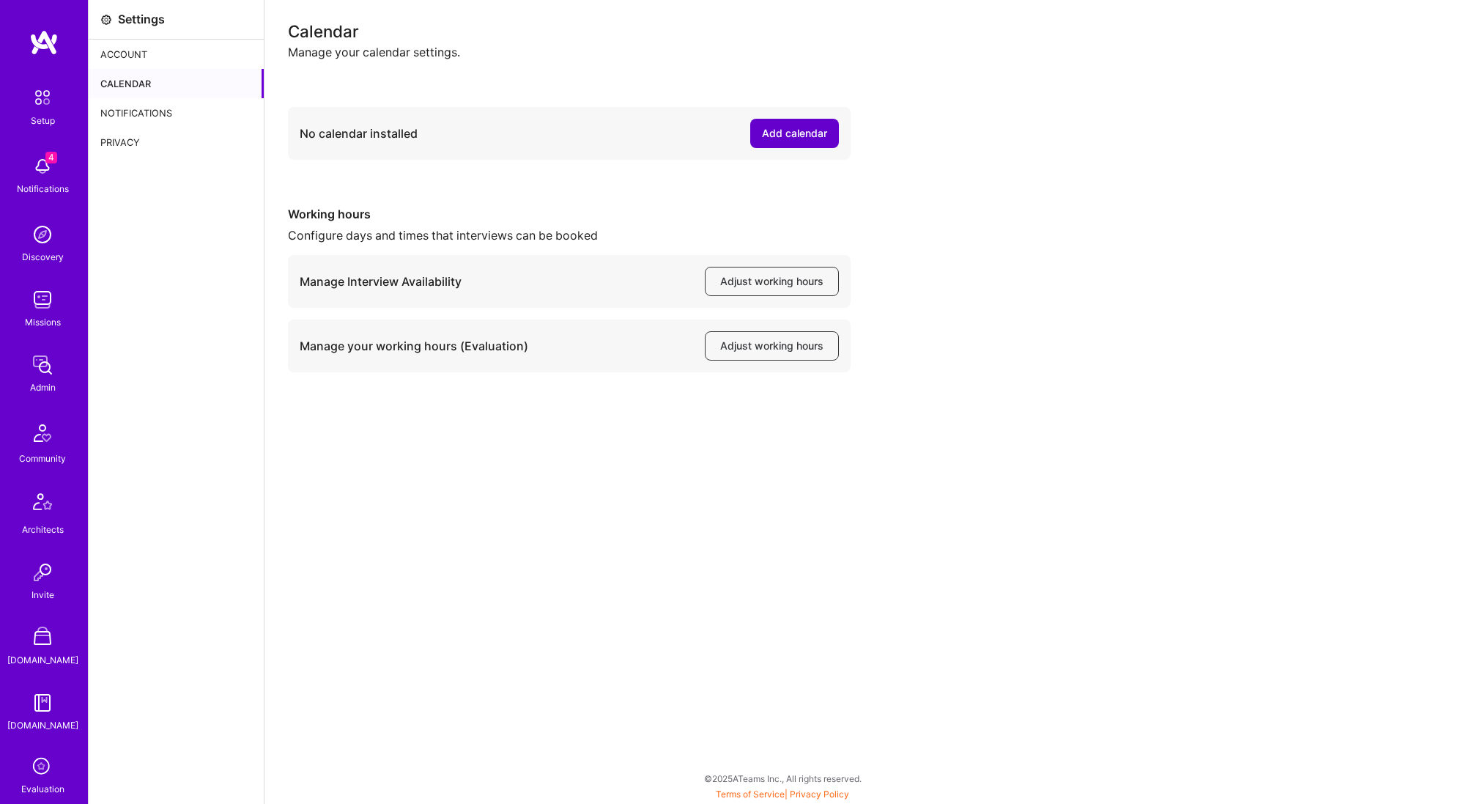
click at [798, 135] on div "Add calendar" at bounding box center [794, 133] width 65 height 15
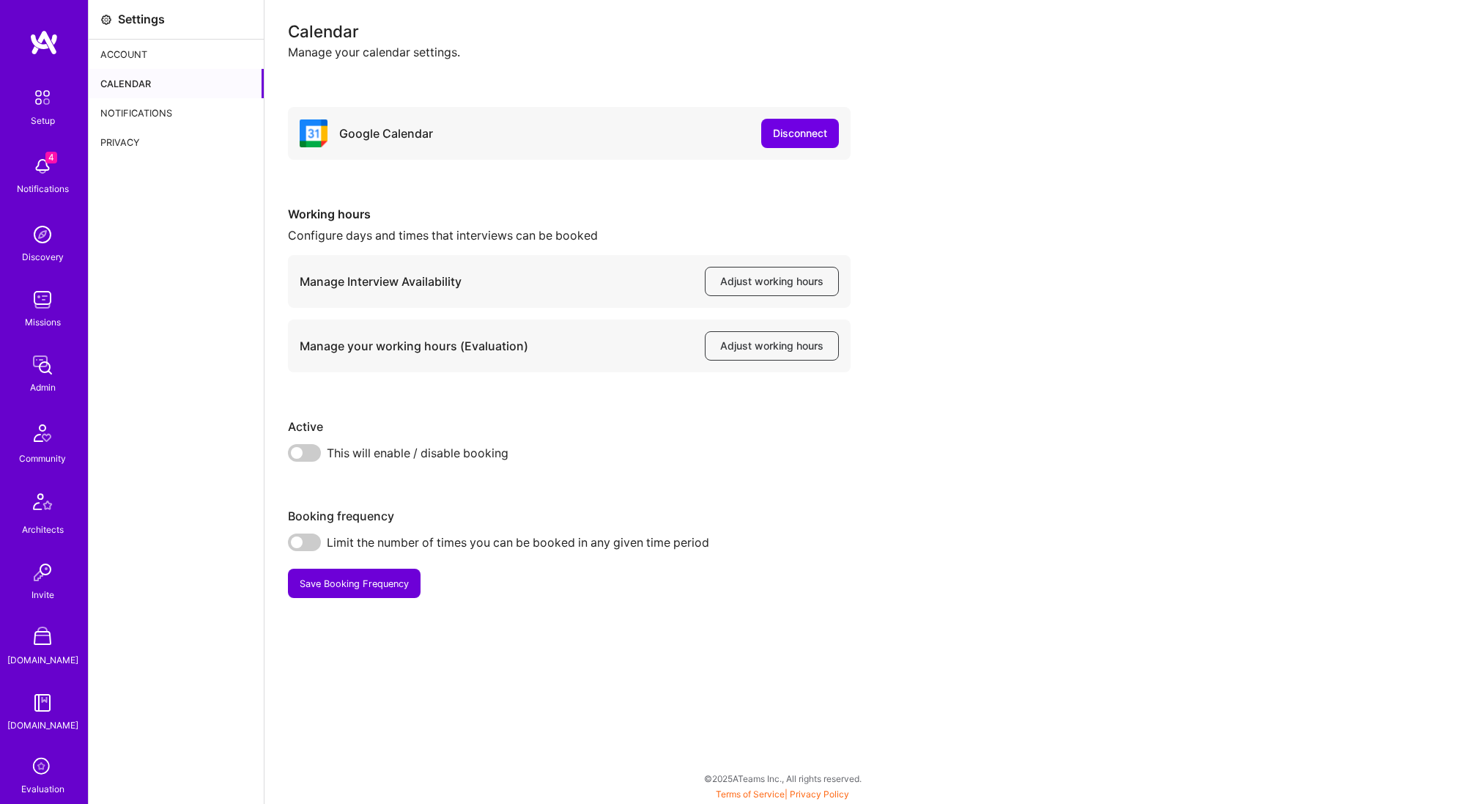
scroll to position [251, 0]
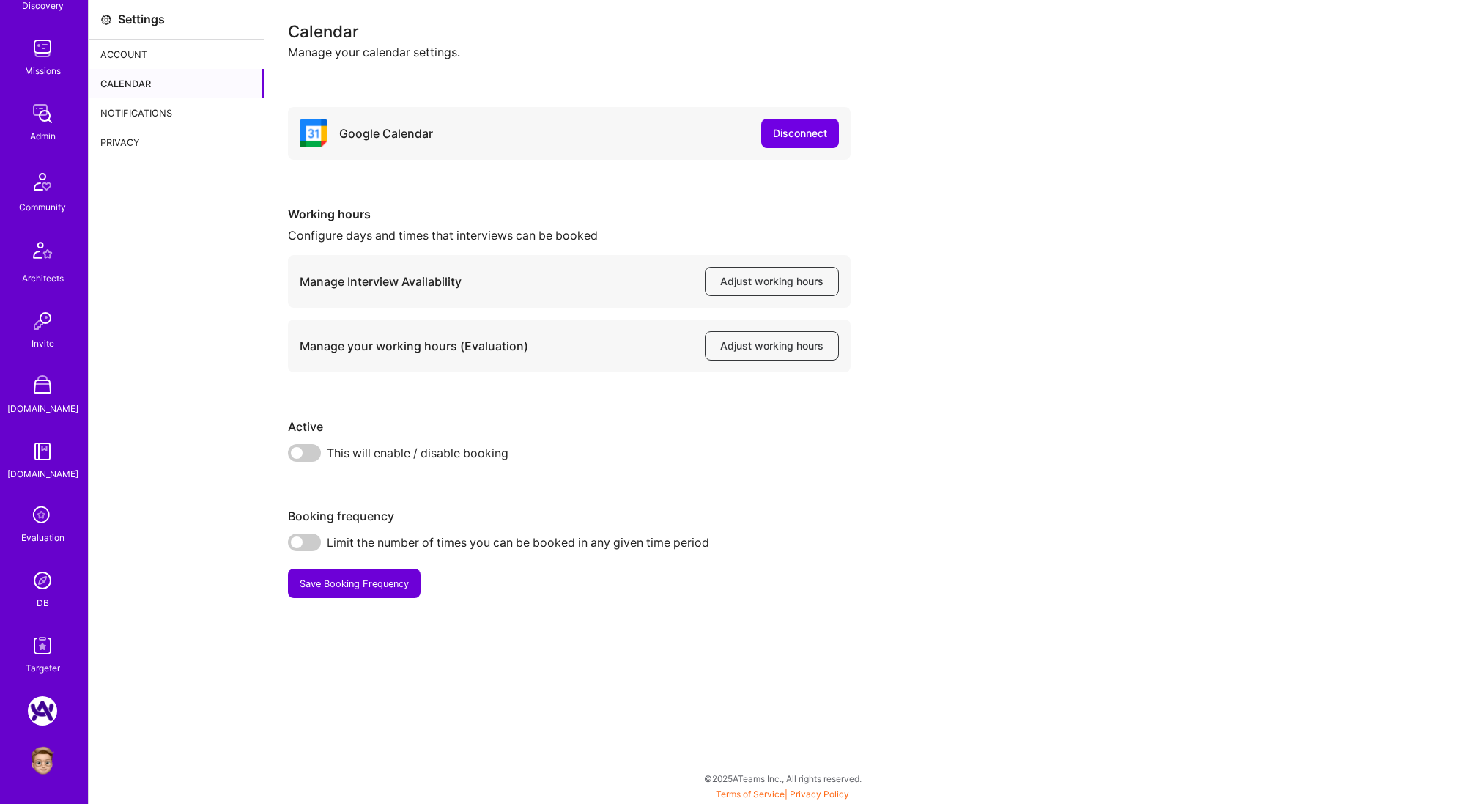
click at [47, 592] on img at bounding box center [42, 580] width 29 height 29
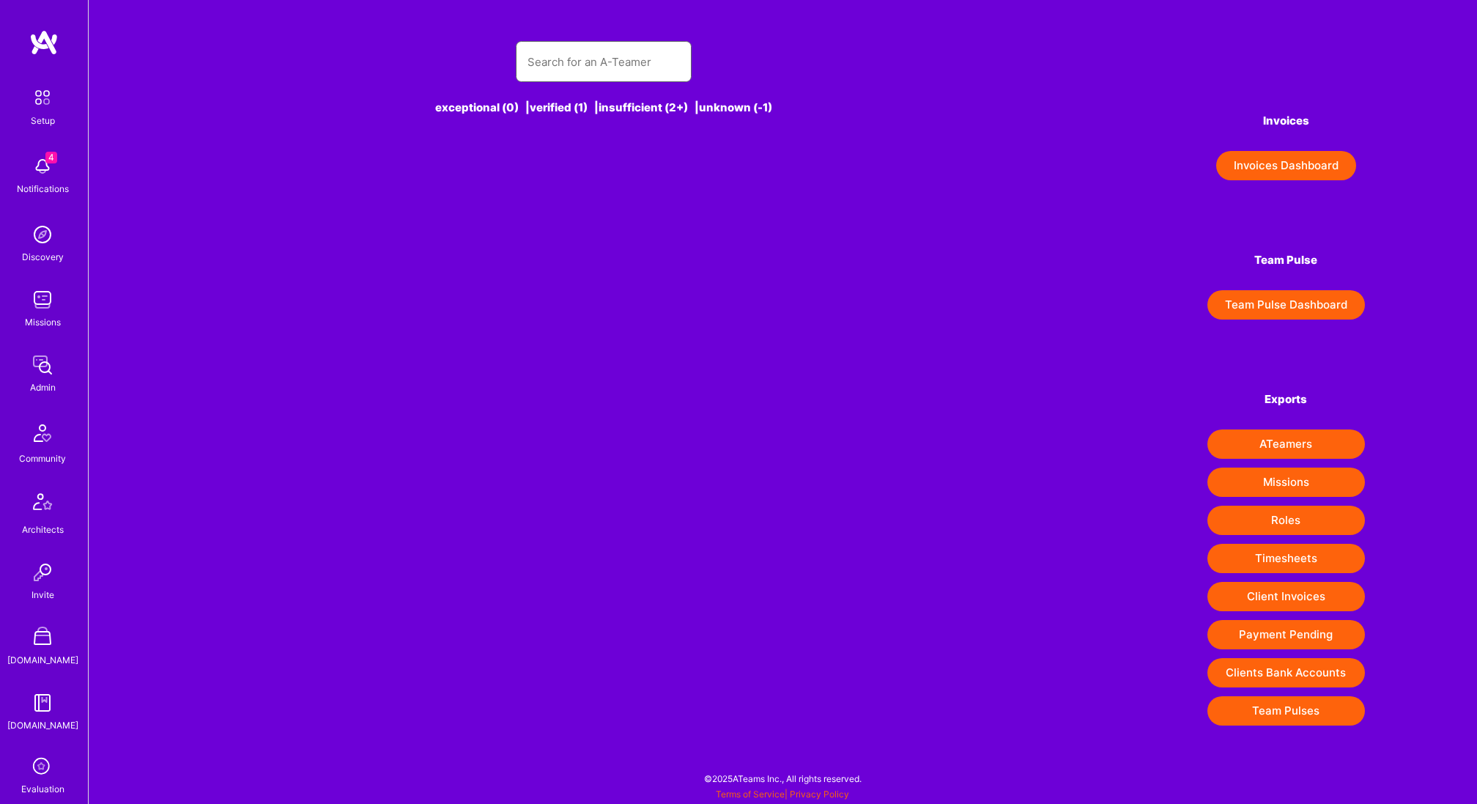
click at [628, 73] on input "text" at bounding box center [604, 61] width 152 height 37
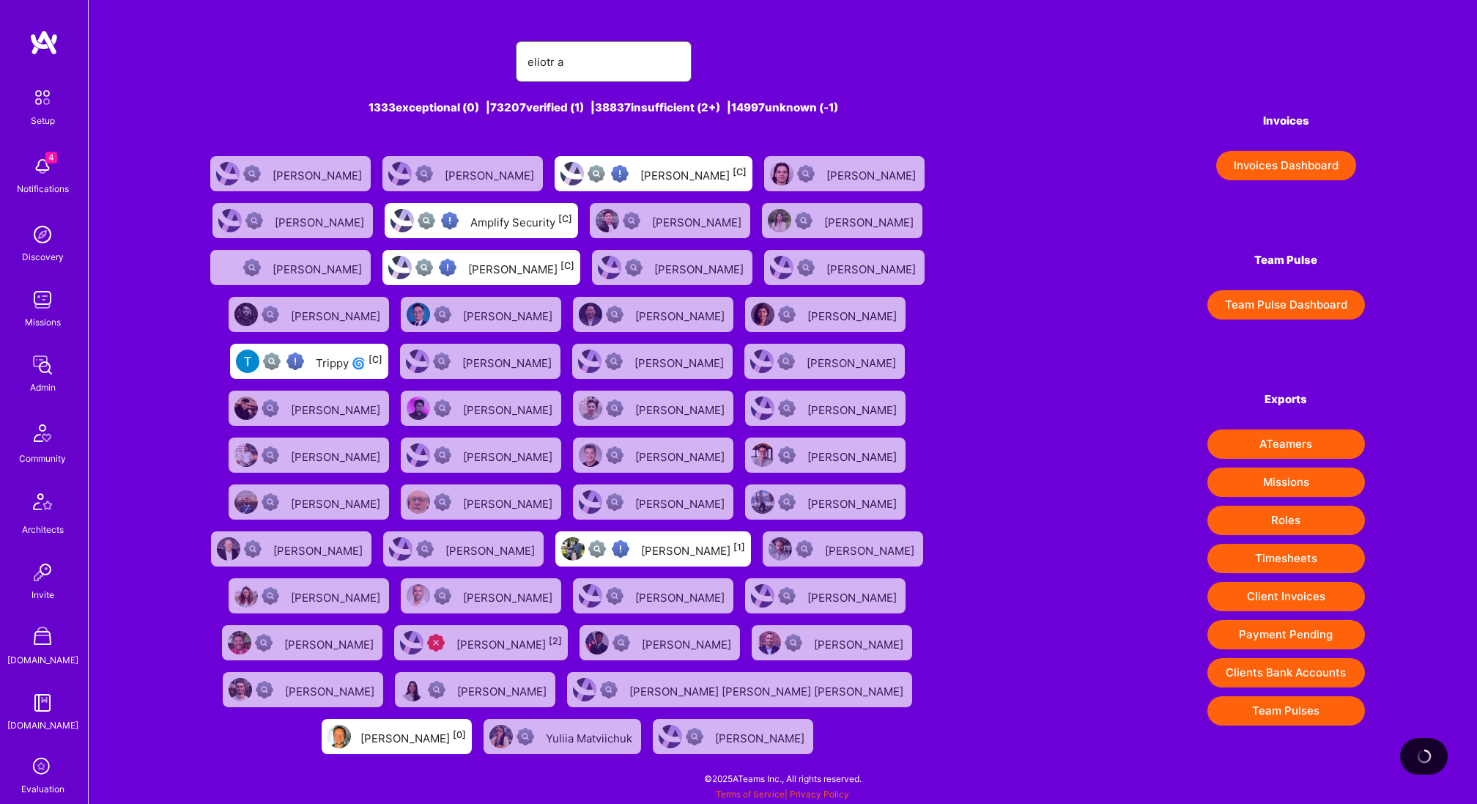
type input "eliotr ay"
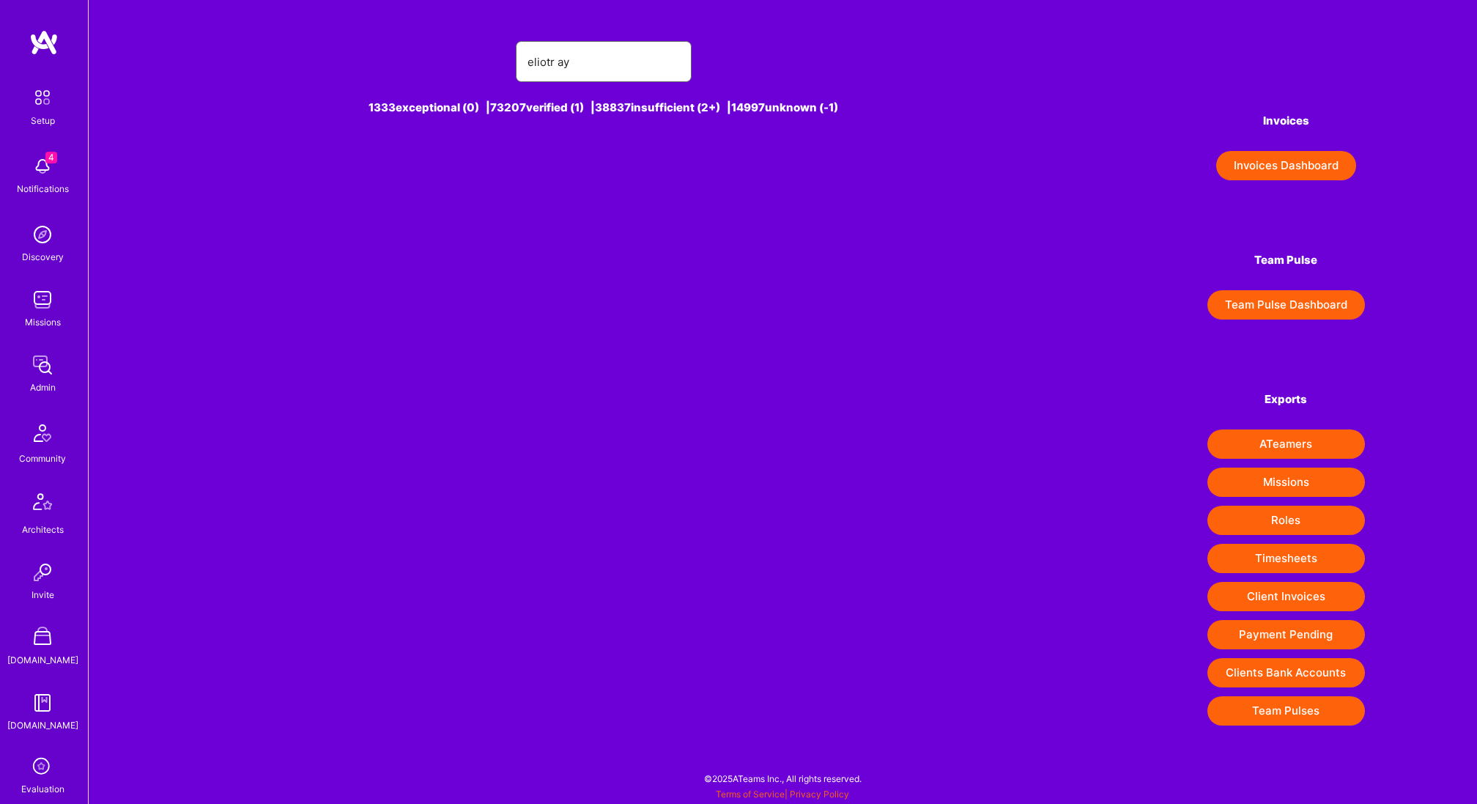
scroll to position [251, 0]
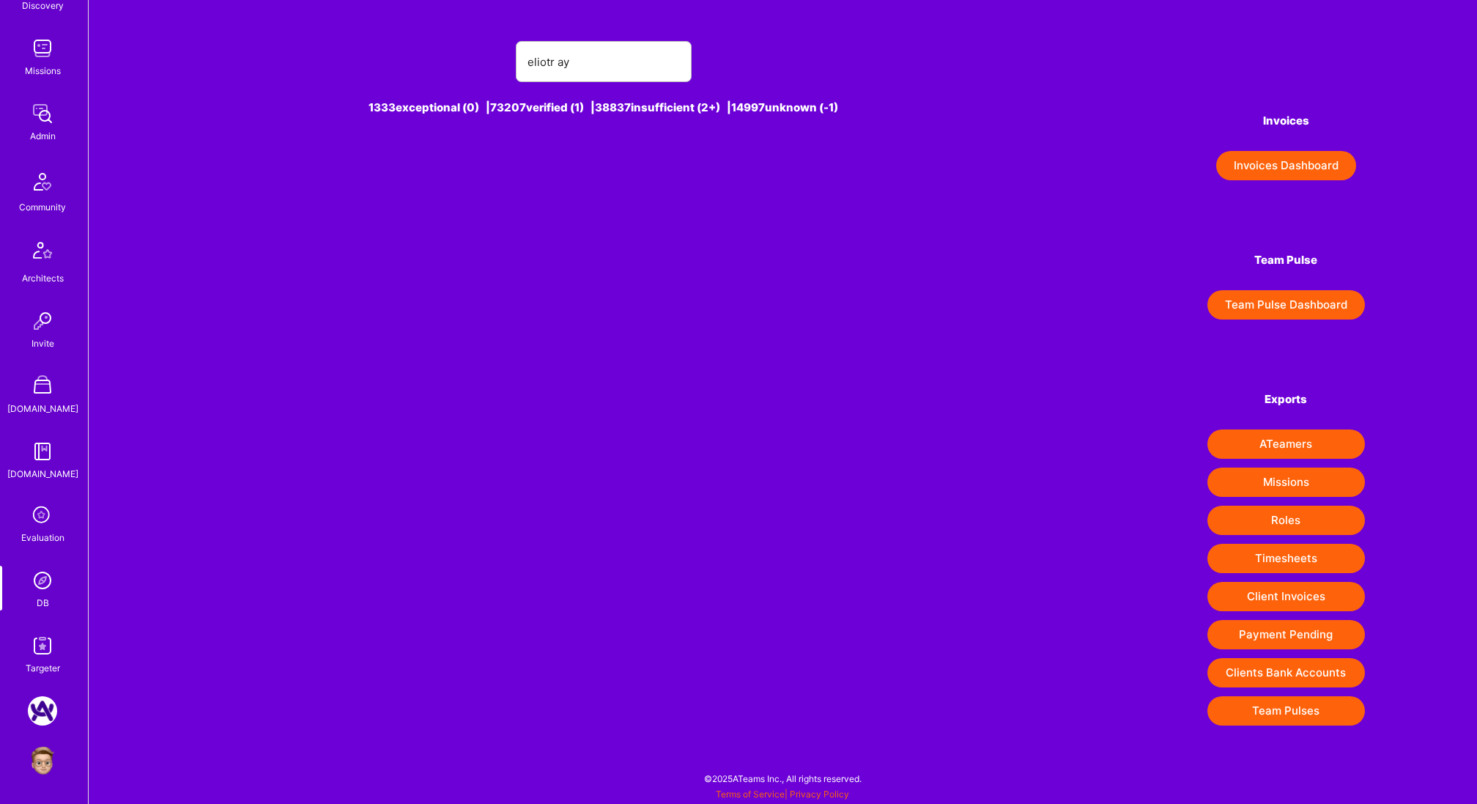
click at [41, 763] on img at bounding box center [42, 760] width 29 height 29
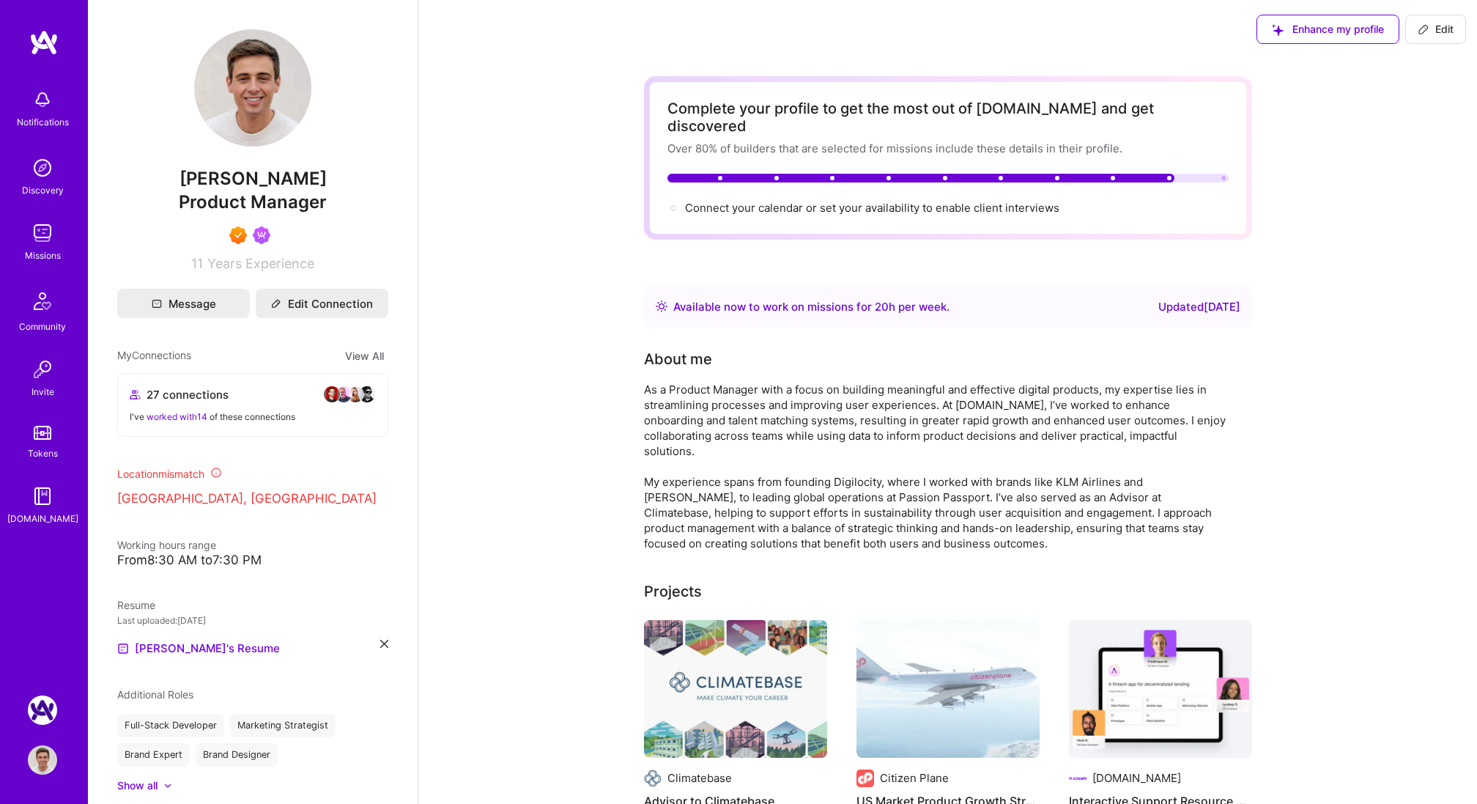
click at [1448, 30] on span "Edit" at bounding box center [1436, 29] width 36 height 15
select select "US"
select select "Right Now"
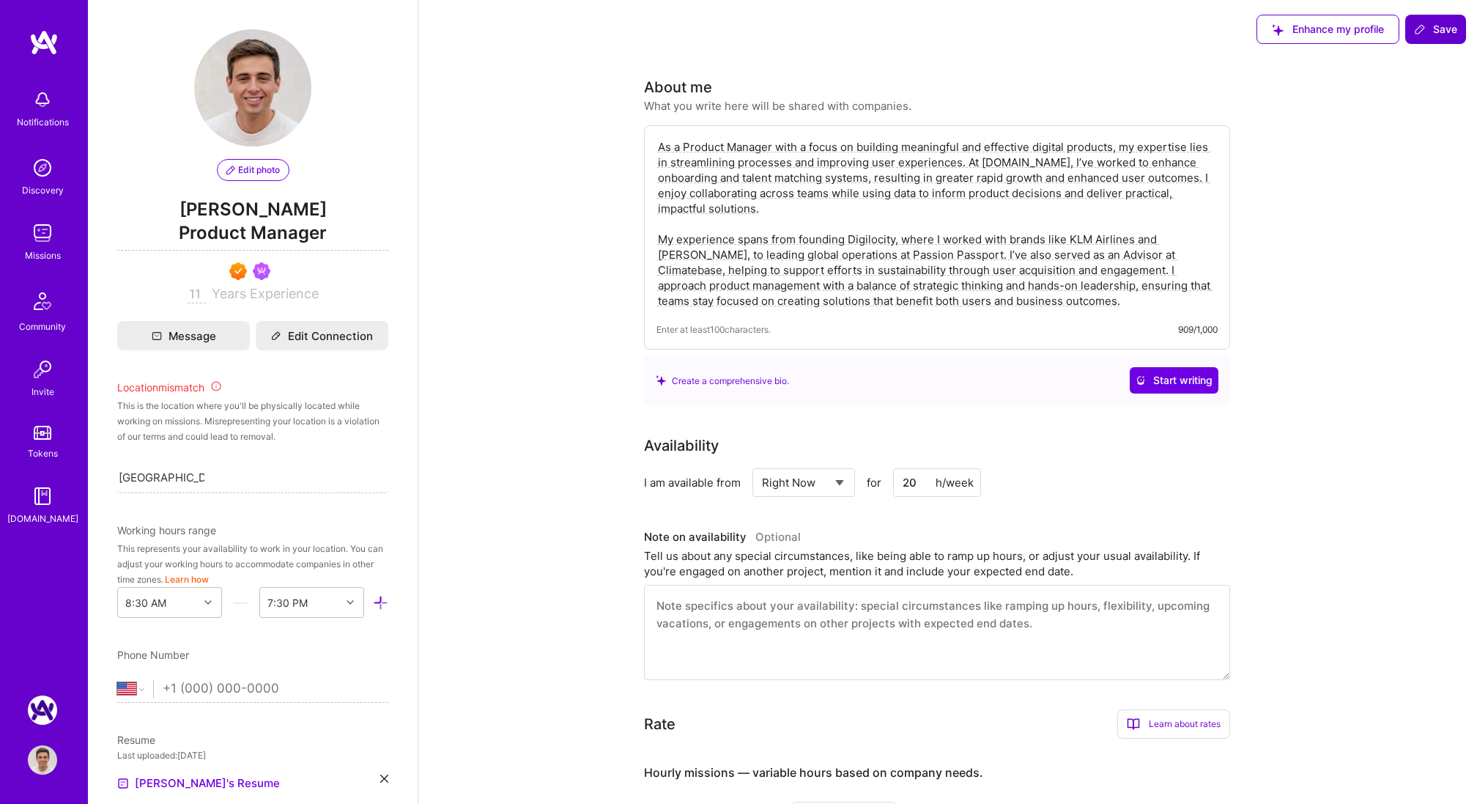
scroll to position [529, 0]
